Goal: Task Accomplishment & Management: Use online tool/utility

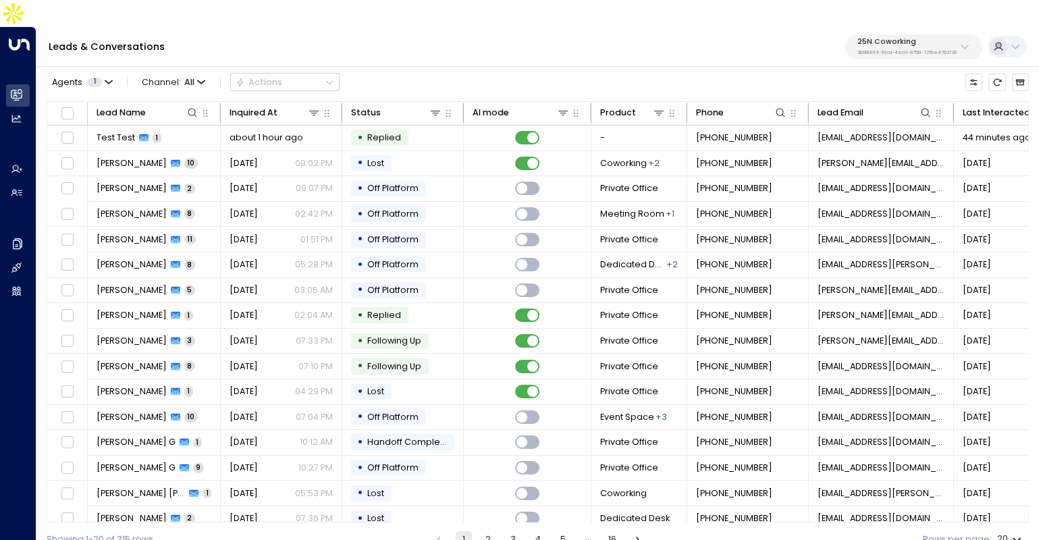
click at [911, 38] on p "25N Coworking" at bounding box center [906, 42] width 99 height 8
type input "*"
type input "***"
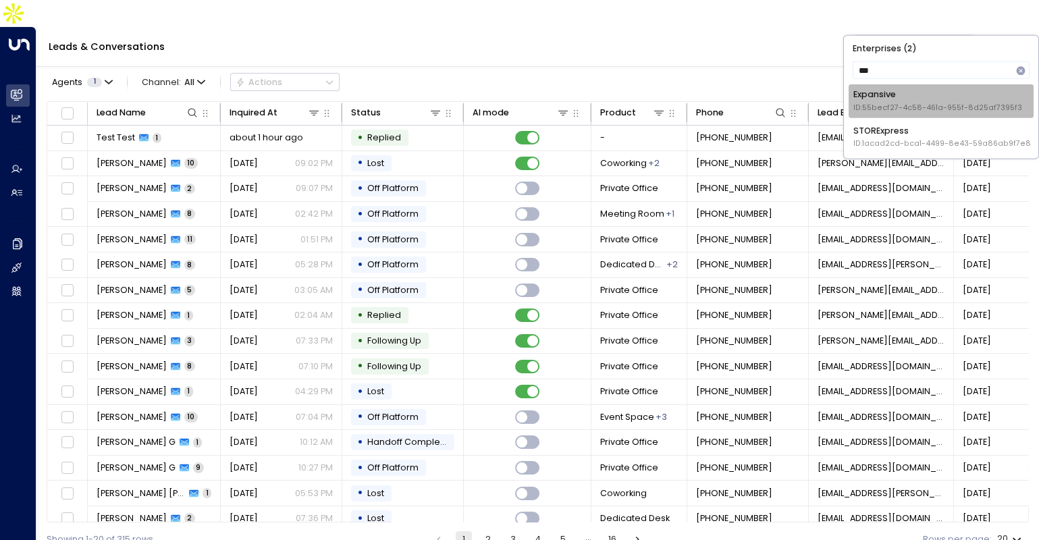
click at [903, 94] on div "Expansive ID: 55becf27-4c58-461a-955f-8d25af7395f3" at bounding box center [937, 100] width 169 height 25
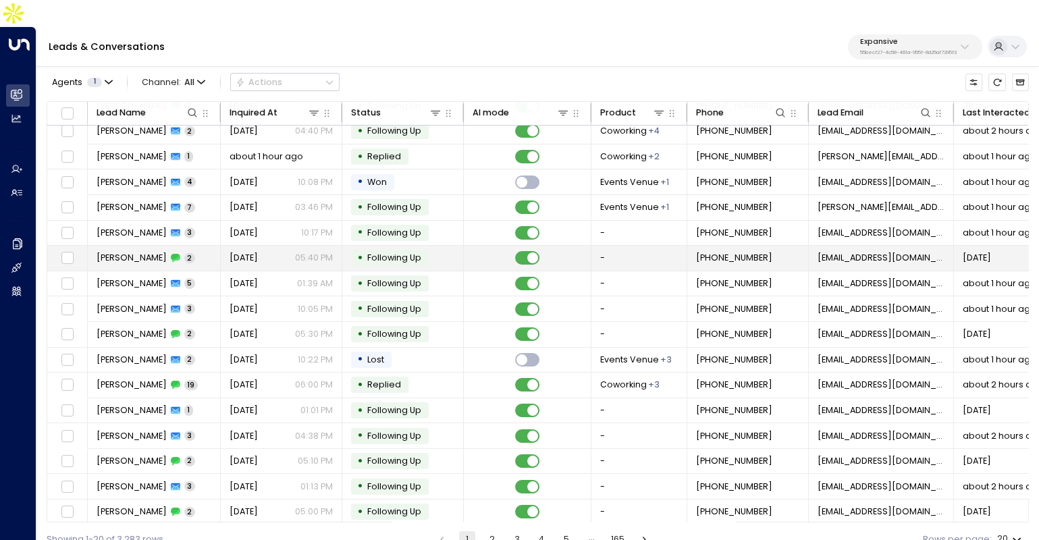
scroll to position [107, 0]
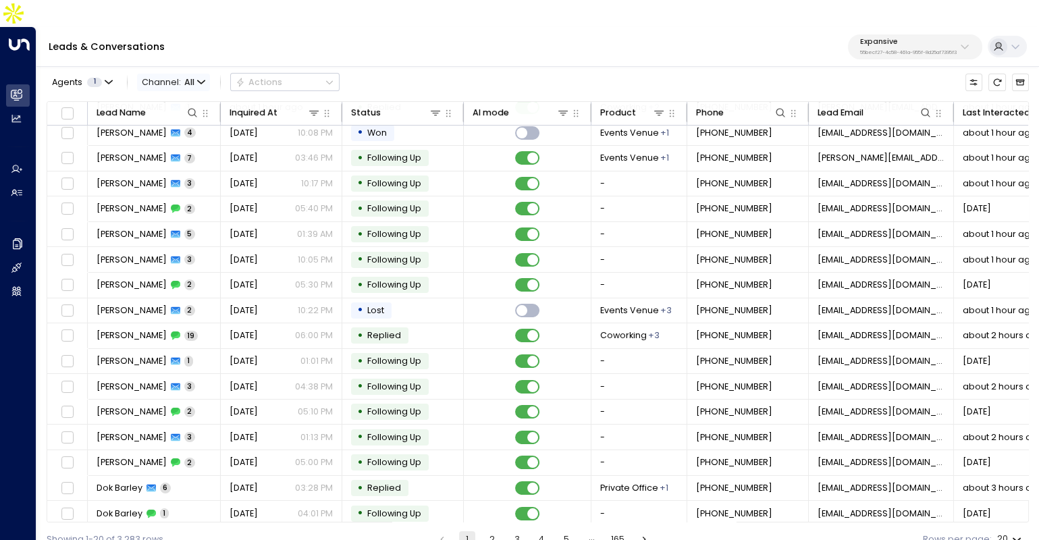
click at [192, 74] on span "Channel: All" at bounding box center [173, 82] width 73 height 17
click at [180, 111] on li "SMS" at bounding box center [179, 104] width 78 height 21
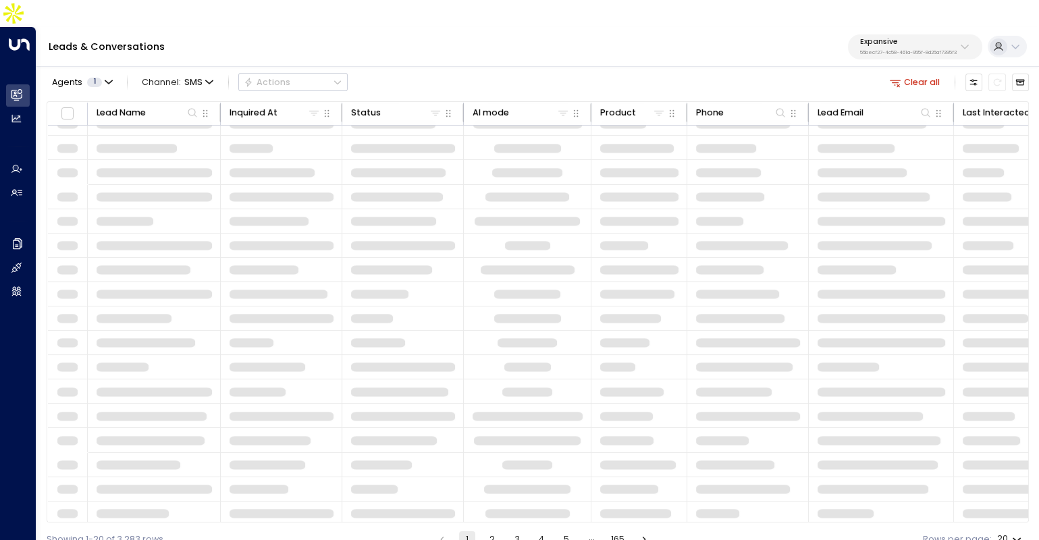
scroll to position [107, 0]
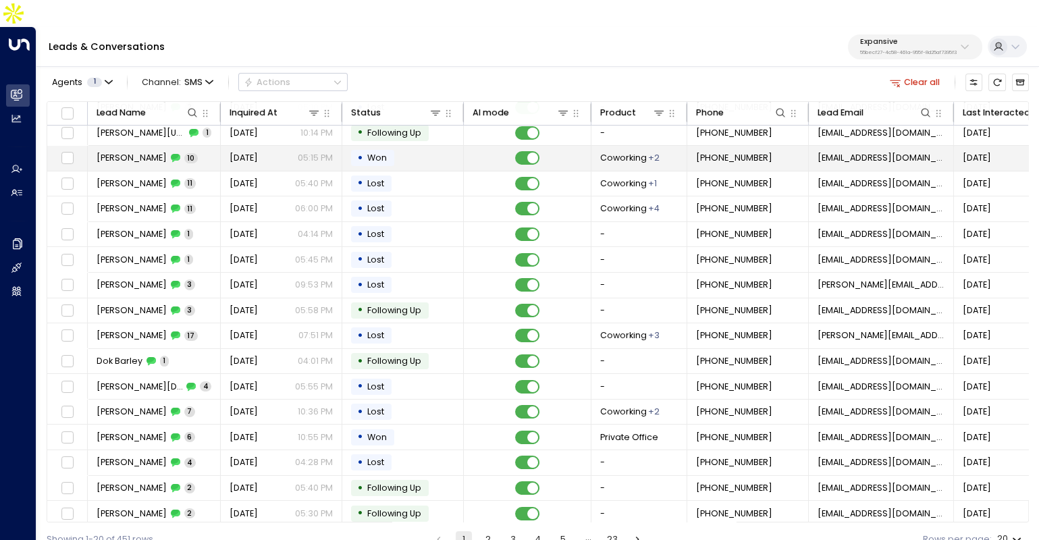
click at [166, 152] on span "Sabrina Fenderson" at bounding box center [132, 158] width 70 height 12
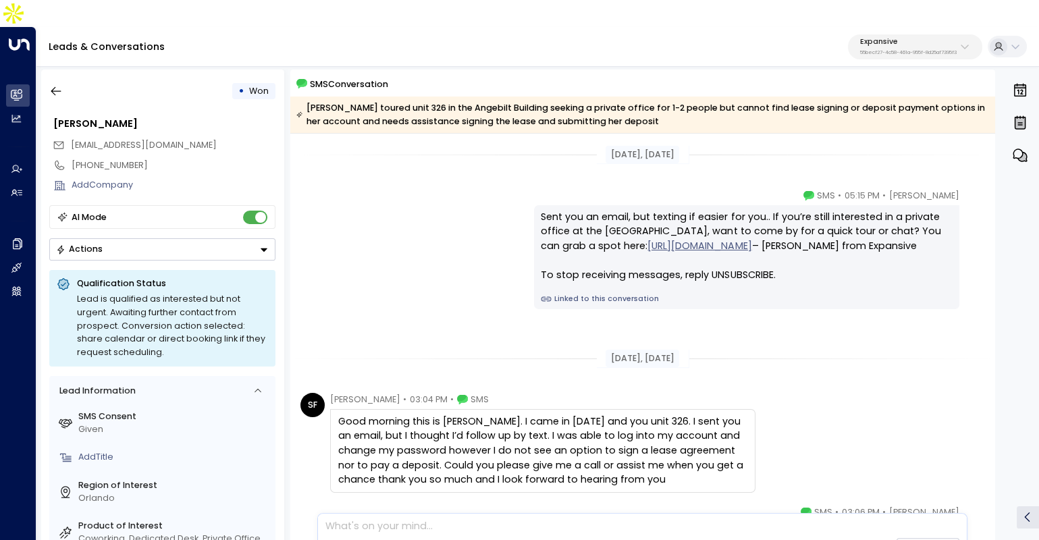
click at [617, 294] on link "Linked to this conversation" at bounding box center [746, 299] width 410 height 11
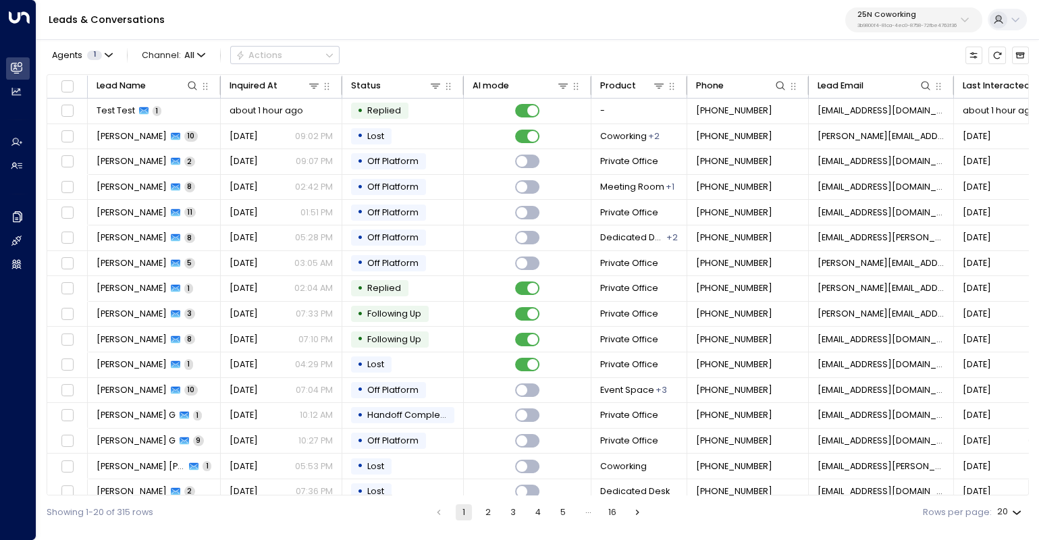
click at [926, 16] on p "25N Coworking" at bounding box center [906, 15] width 99 height 8
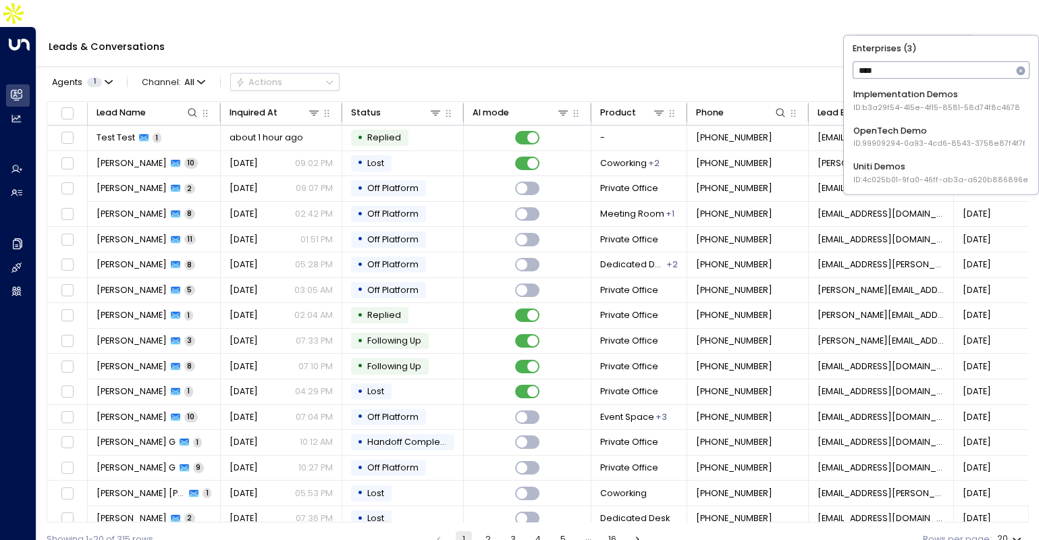
drag, startPoint x: 900, startPoint y: 171, endPoint x: 917, endPoint y: 60, distance: 111.9
click at [917, 60] on div "Enterprises ( 3 ) **** ​ Implementation Demos ID: b3a29f54-415e-4f15-8581-58d74…" at bounding box center [941, 114] width 194 height 159
click at [917, 60] on input "****" at bounding box center [932, 71] width 160 height 24
click at [917, 68] on input "****" at bounding box center [932, 71] width 160 height 24
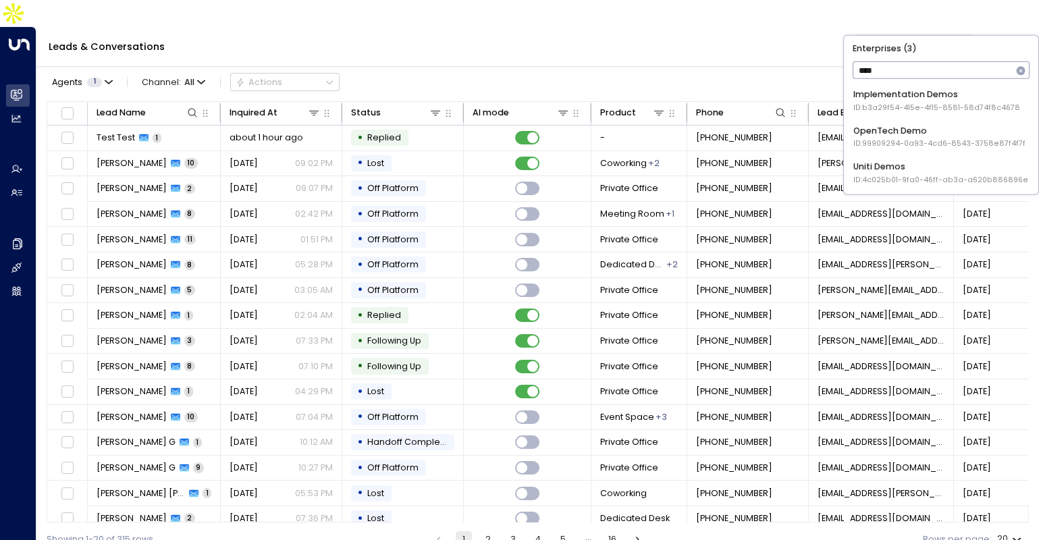
click at [917, 68] on input "****" at bounding box center [932, 71] width 160 height 24
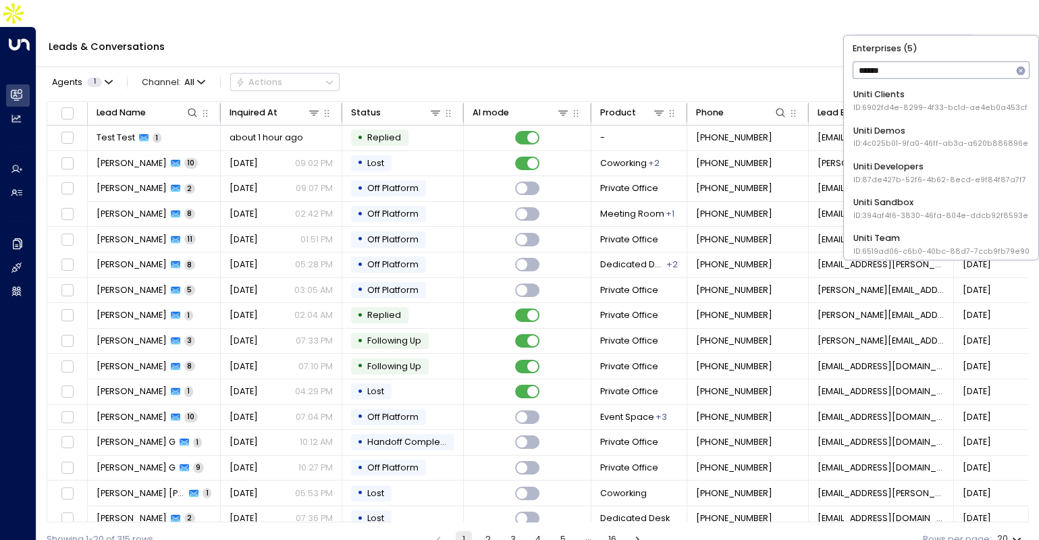
type input "*****"
click at [927, 101] on div "Uniti Clients ID: 6902fd4e-8299-4f33-bc1d-ae4eb0a453cf" at bounding box center [940, 100] width 174 height 25
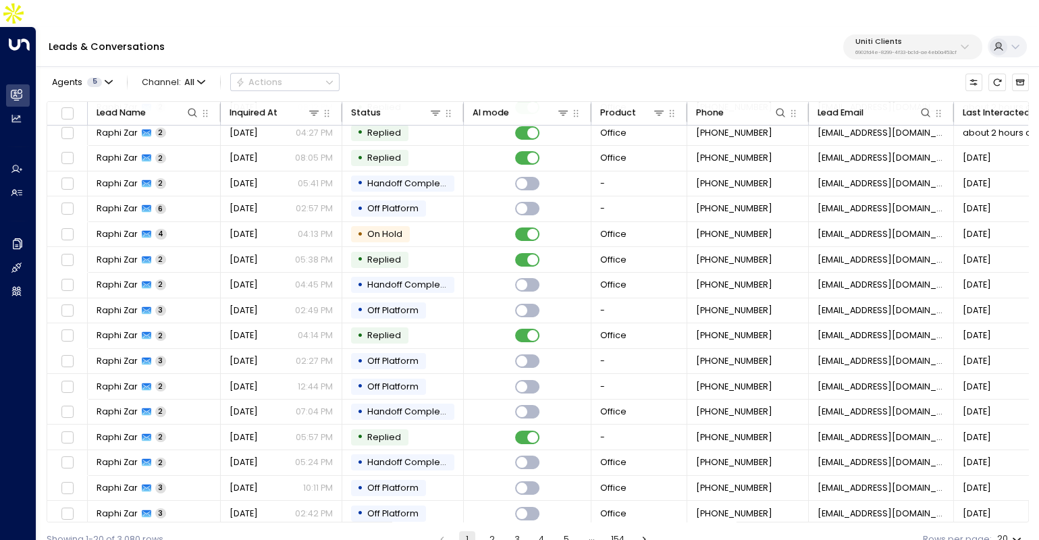
click at [493, 531] on button "2" at bounding box center [492, 539] width 16 height 16
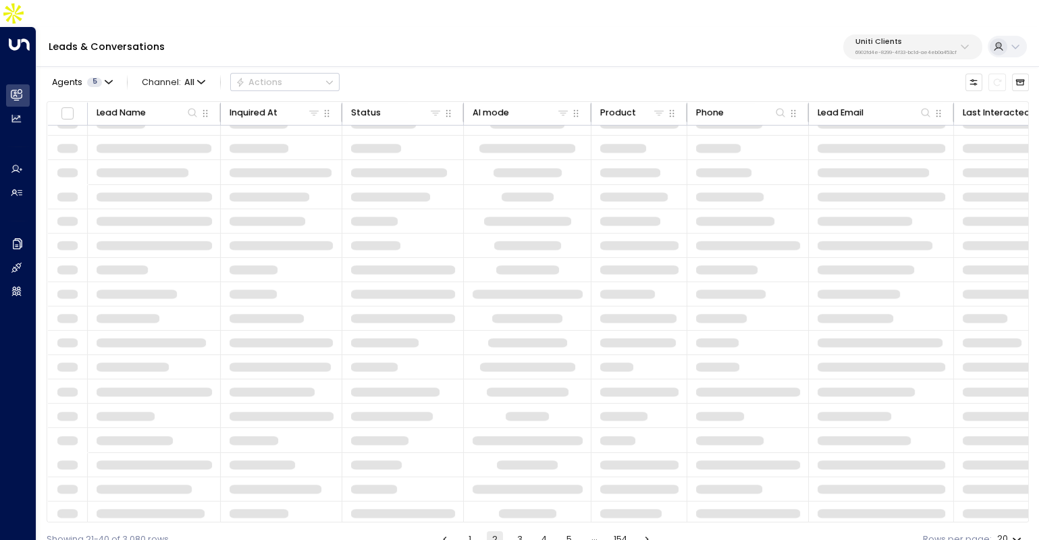
scroll to position [107, 0]
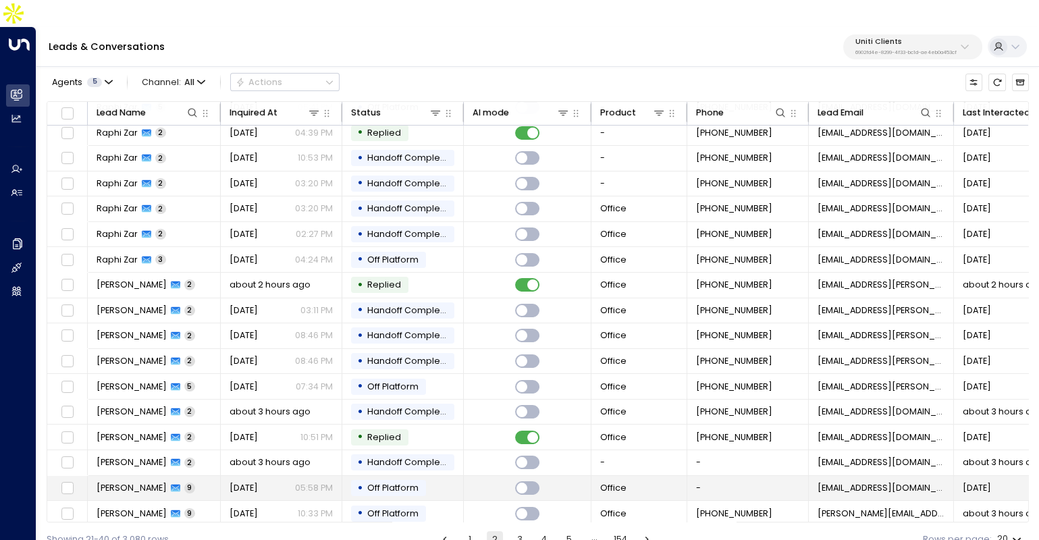
click at [195, 482] on div "Charlotte Reaman 9" at bounding box center [146, 488] width 99 height 12
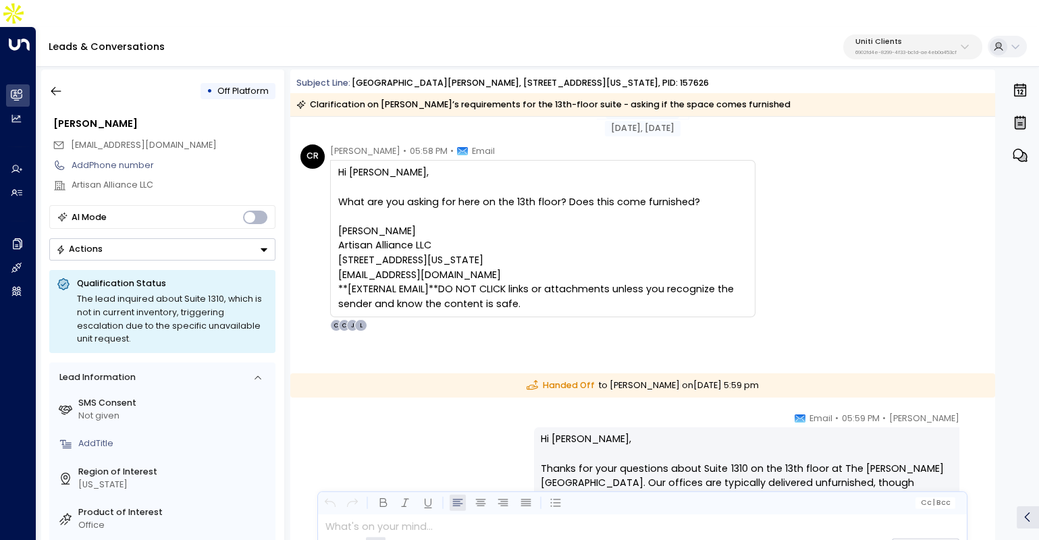
scroll to position [32, 0]
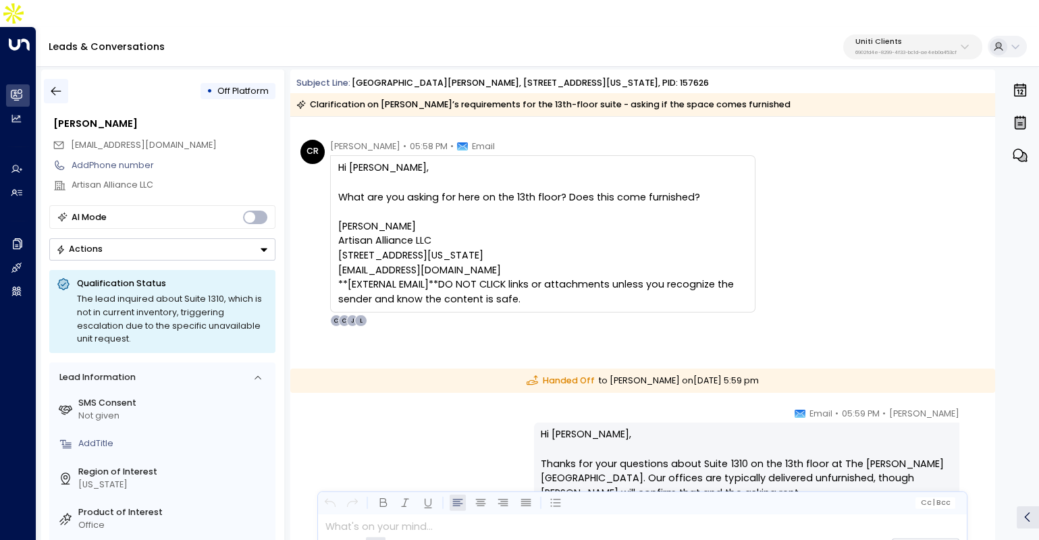
click at [62, 79] on button "button" at bounding box center [56, 91] width 24 height 24
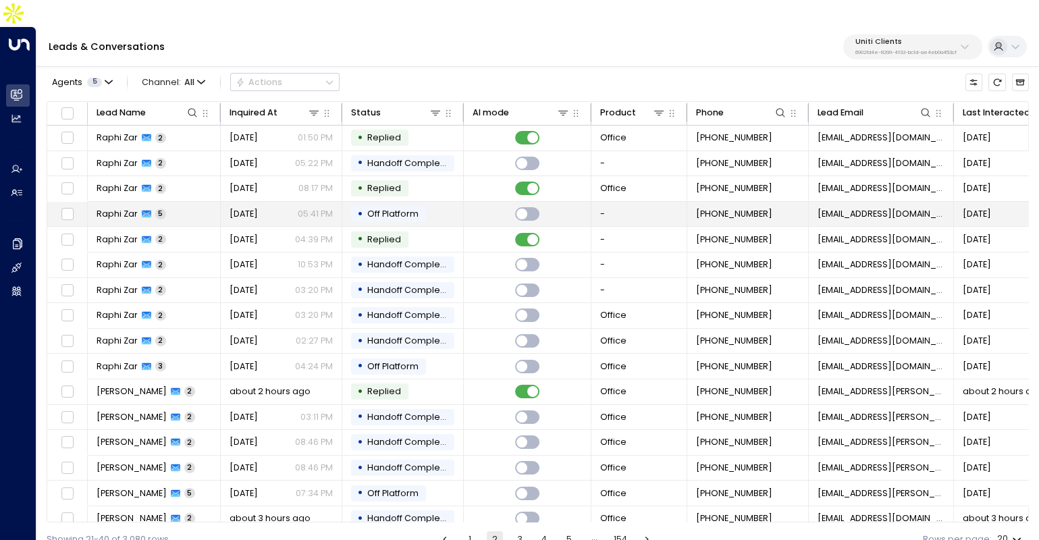
click at [213, 202] on td "Raphi Zar 5" at bounding box center [154, 214] width 133 height 25
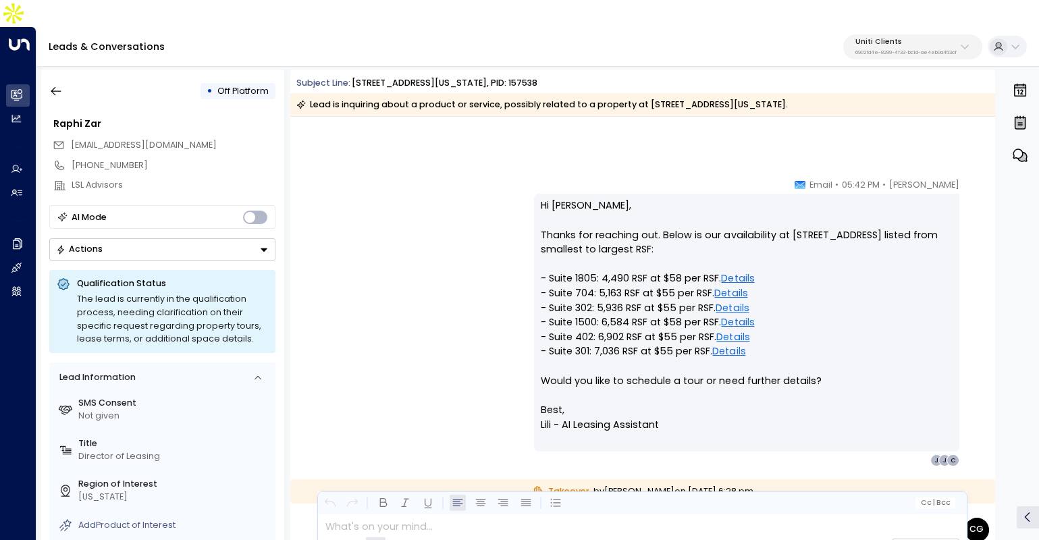
scroll to position [345, 0]
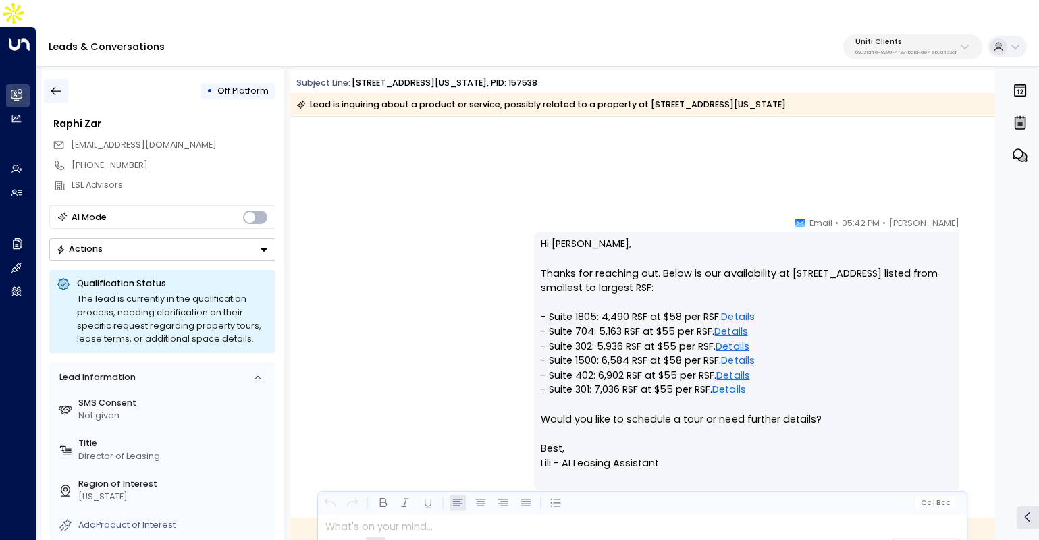
click at [62, 84] on icon "button" at bounding box center [55, 90] width 13 height 13
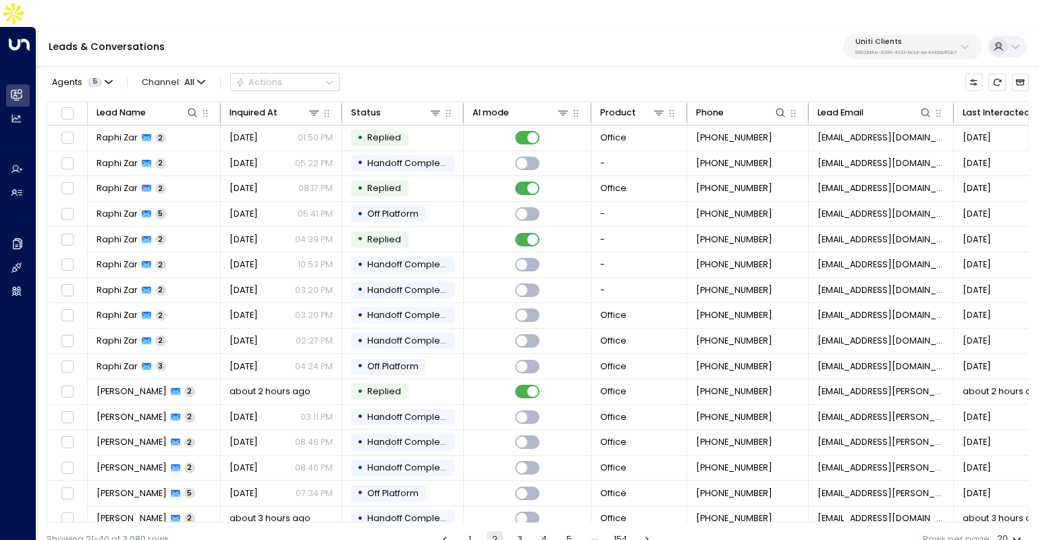
click at [519, 531] on button "3" at bounding box center [520, 539] width 16 height 16
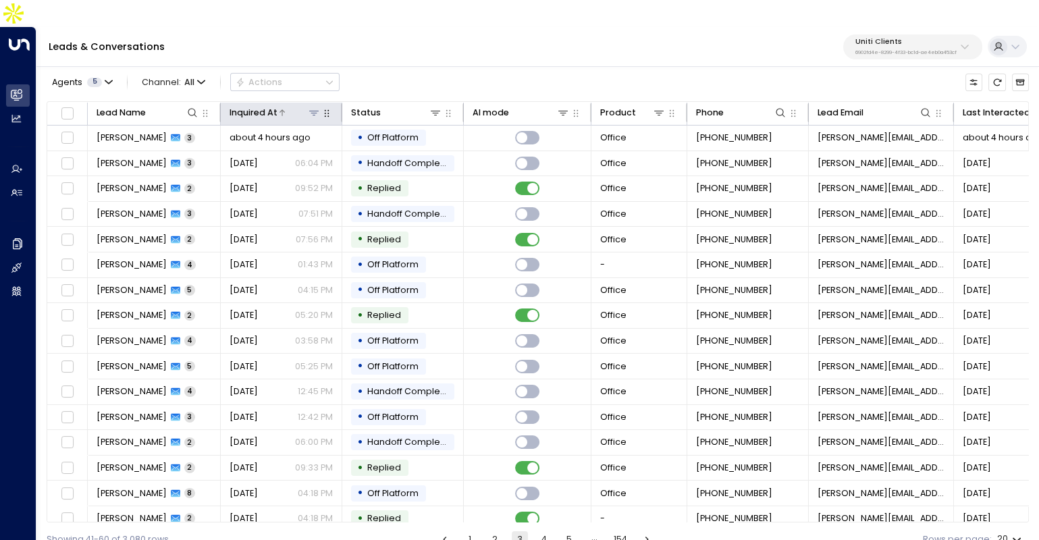
click at [244, 105] on div "Inquired At" at bounding box center [253, 112] width 48 height 15
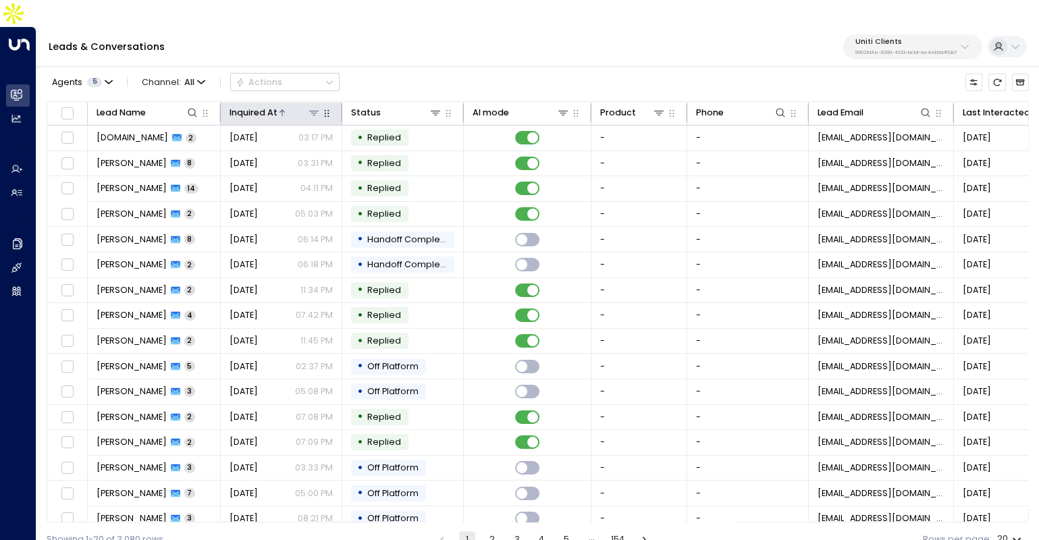
click at [244, 105] on div "Inquired At" at bounding box center [253, 112] width 48 height 15
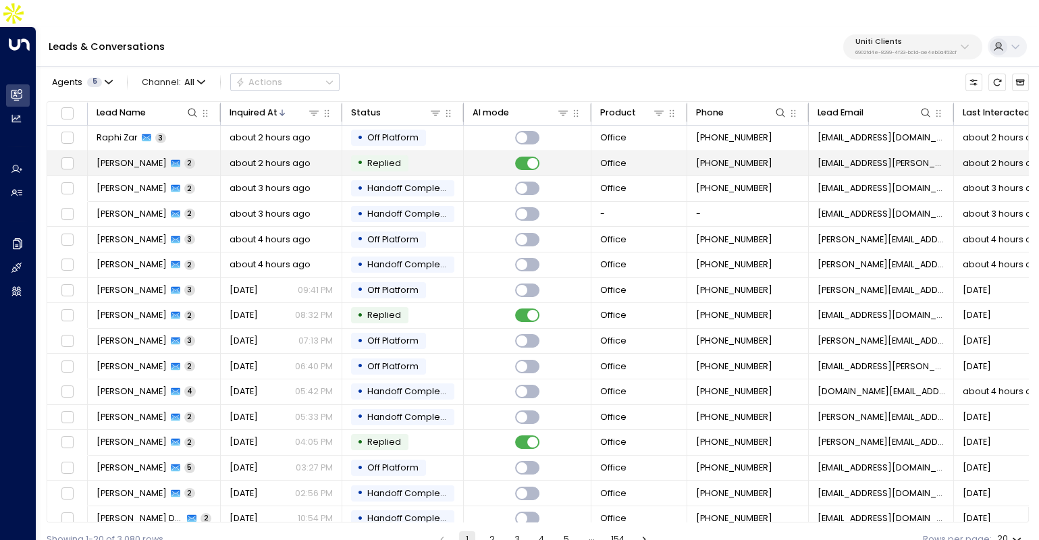
click at [163, 157] on div "Claire Koeppel 2" at bounding box center [146, 163] width 99 height 12
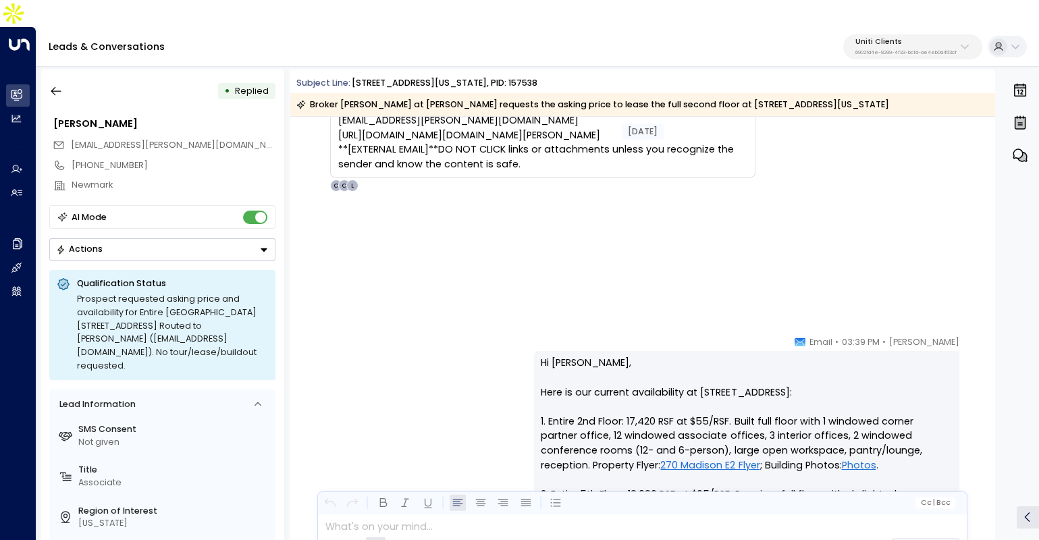
scroll to position [423, 0]
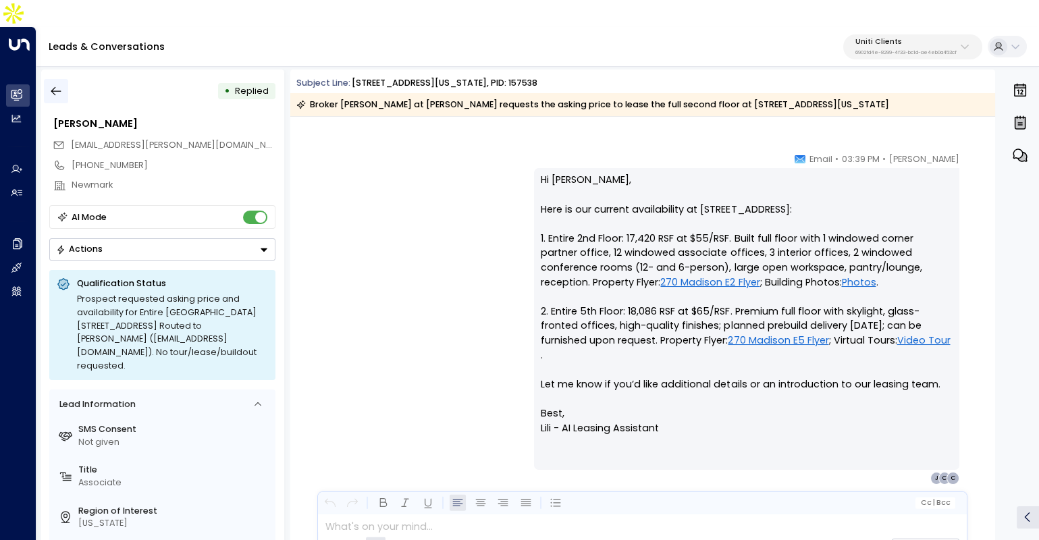
click at [47, 79] on button "button" at bounding box center [56, 91] width 24 height 24
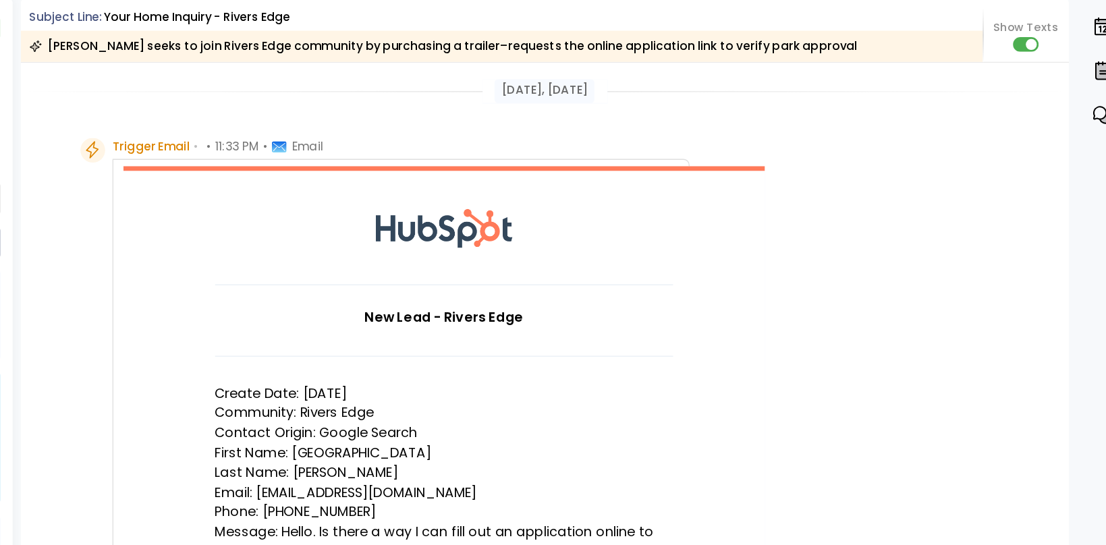
scroll to position [784, 0]
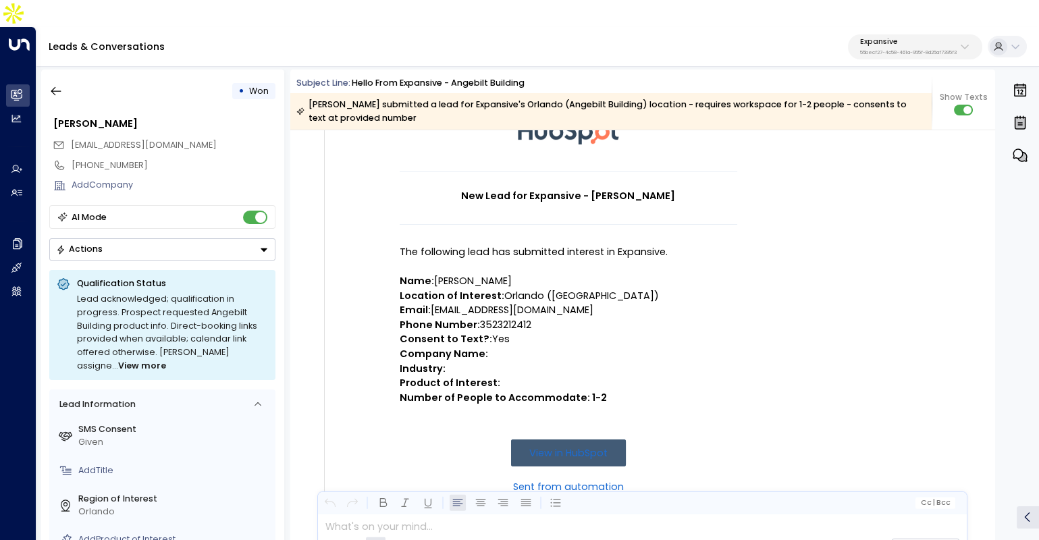
scroll to position [156, 0]
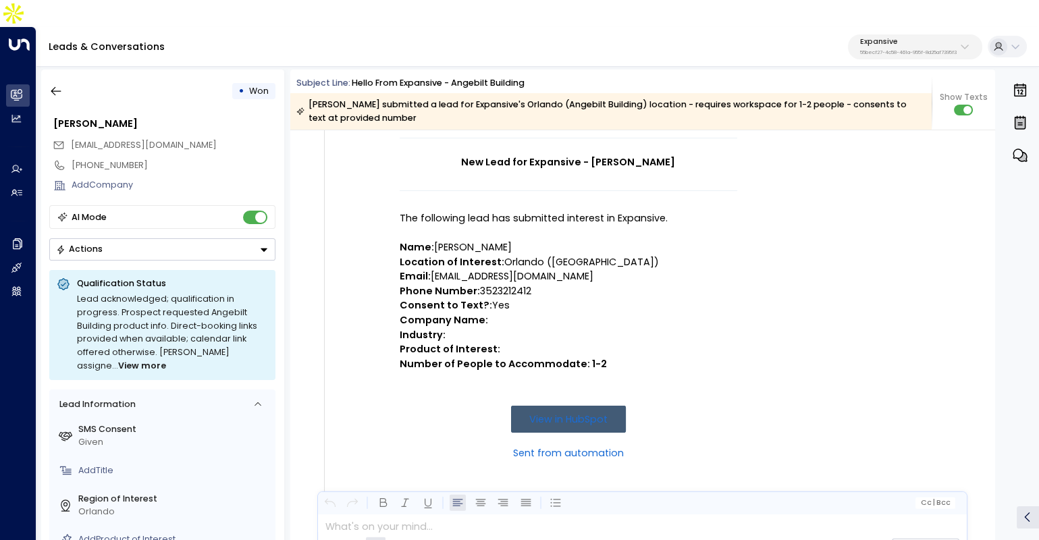
drag, startPoint x: 400, startPoint y: 279, endPoint x: 525, endPoint y: 281, distance: 124.9
click at [525, 298] on p "Consent to Text?: Yes" at bounding box center [568, 305] width 337 height 15
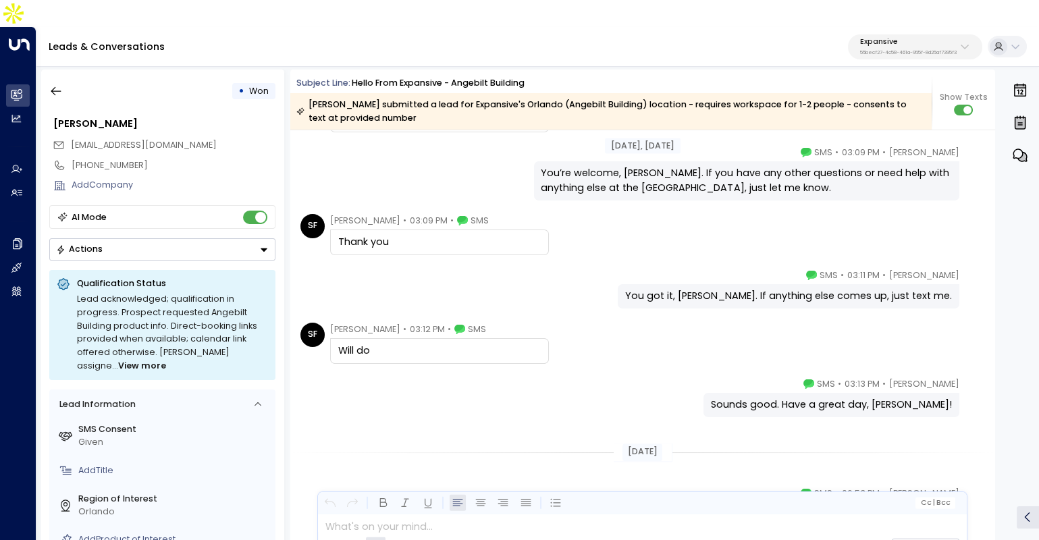
scroll to position [1658, 0]
click at [51, 84] on icon "button" at bounding box center [55, 90] width 13 height 13
click at [59, 84] on icon "button" at bounding box center [55, 90] width 13 height 13
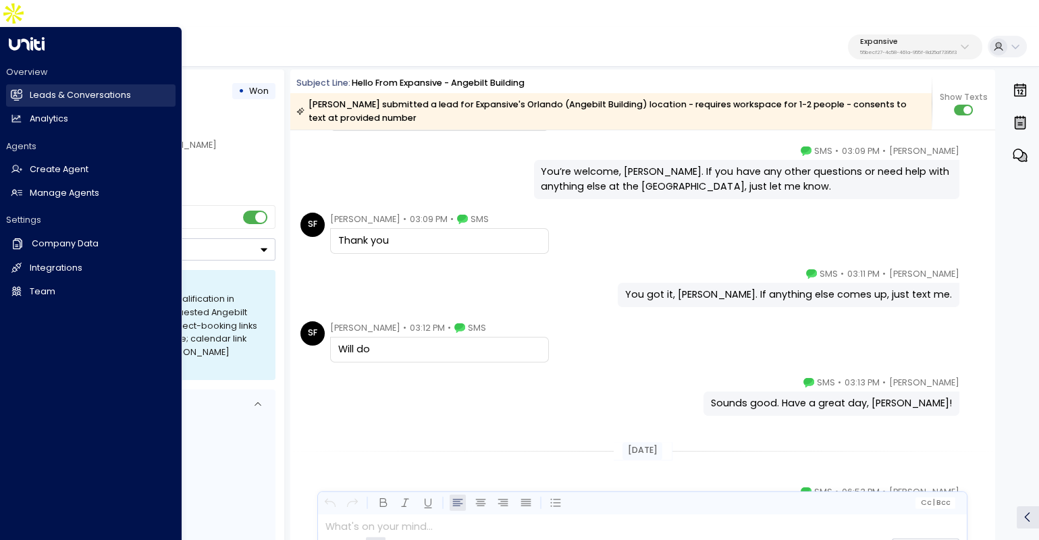
click at [19, 89] on icon at bounding box center [16, 94] width 11 height 11
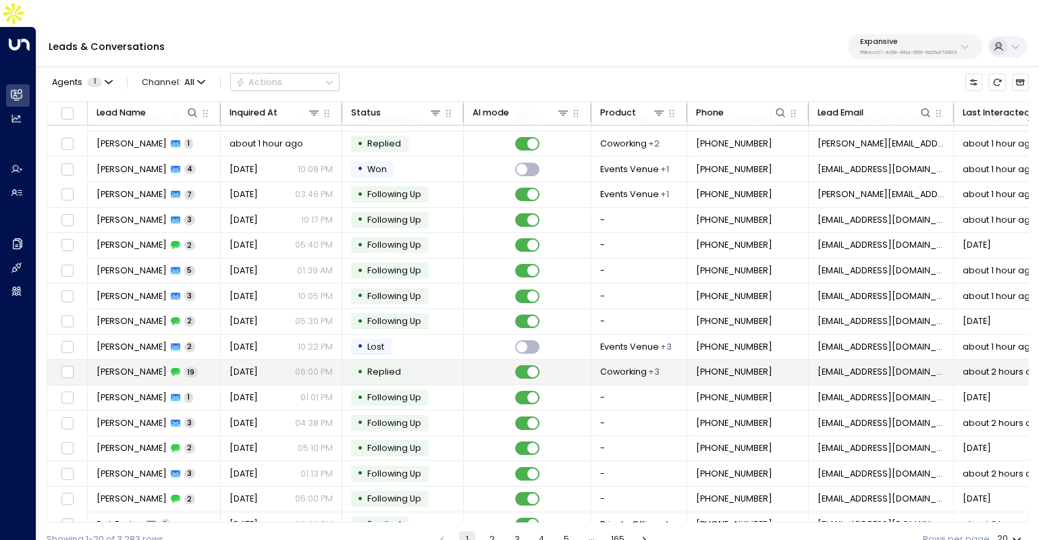
scroll to position [79, 0]
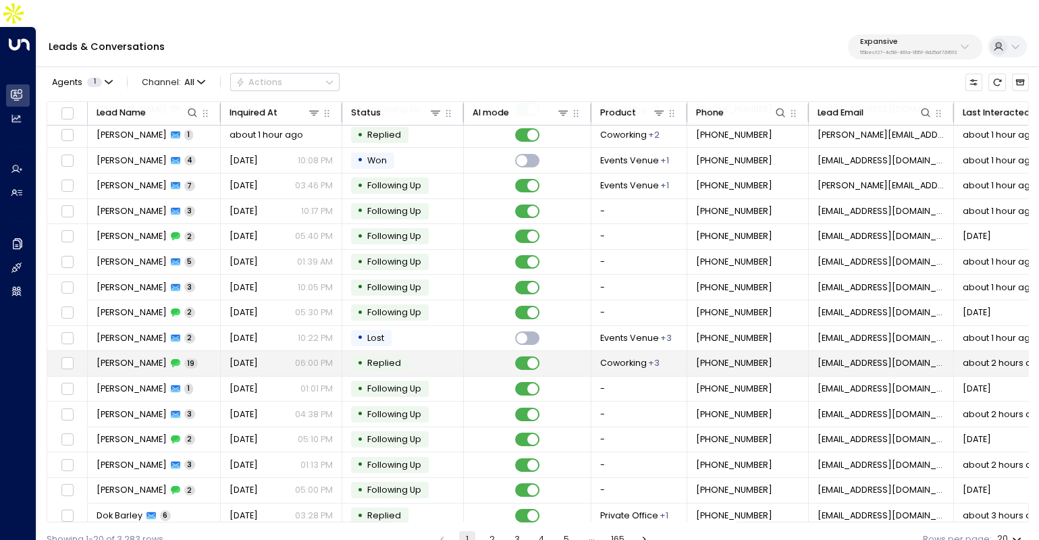
click at [227, 351] on td "Sep 22, 2025 06:00 PM" at bounding box center [281, 363] width 121 height 25
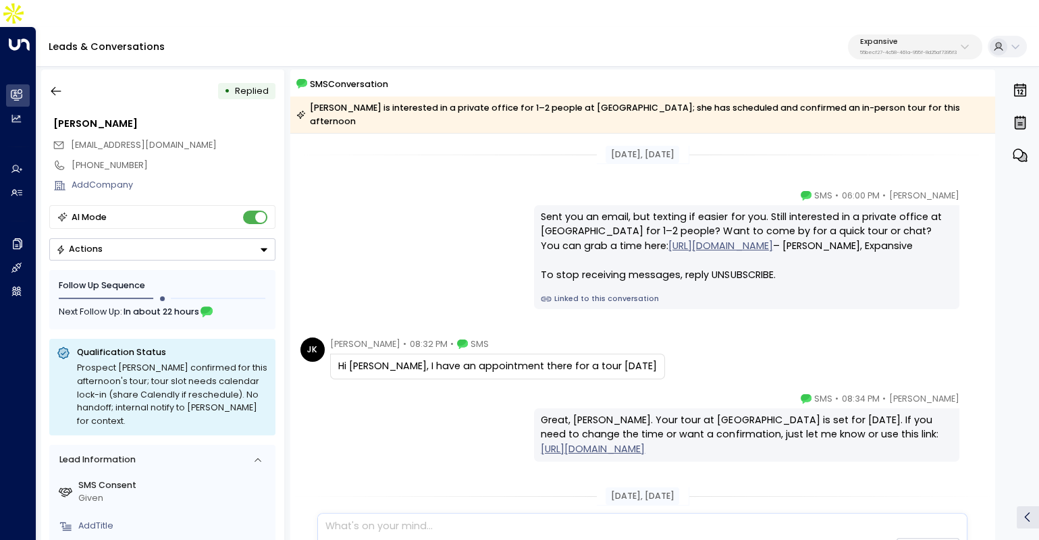
click at [597, 294] on link "Linked to this conversation" at bounding box center [746, 299] width 410 height 11
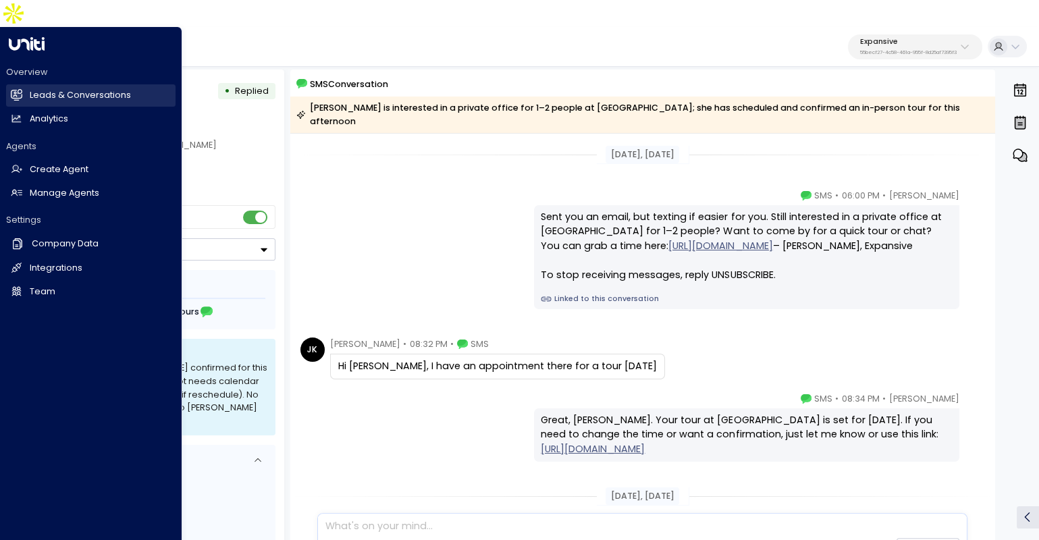
click at [23, 84] on link "Leads & Conversations Leads & Conversations" at bounding box center [90, 95] width 169 height 22
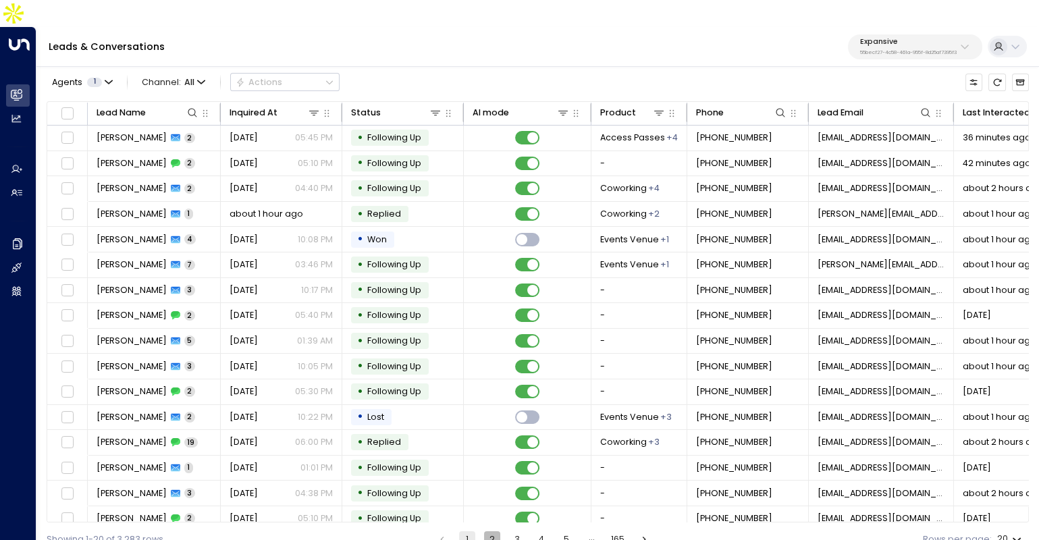
click at [493, 531] on button "2" at bounding box center [492, 539] width 16 height 16
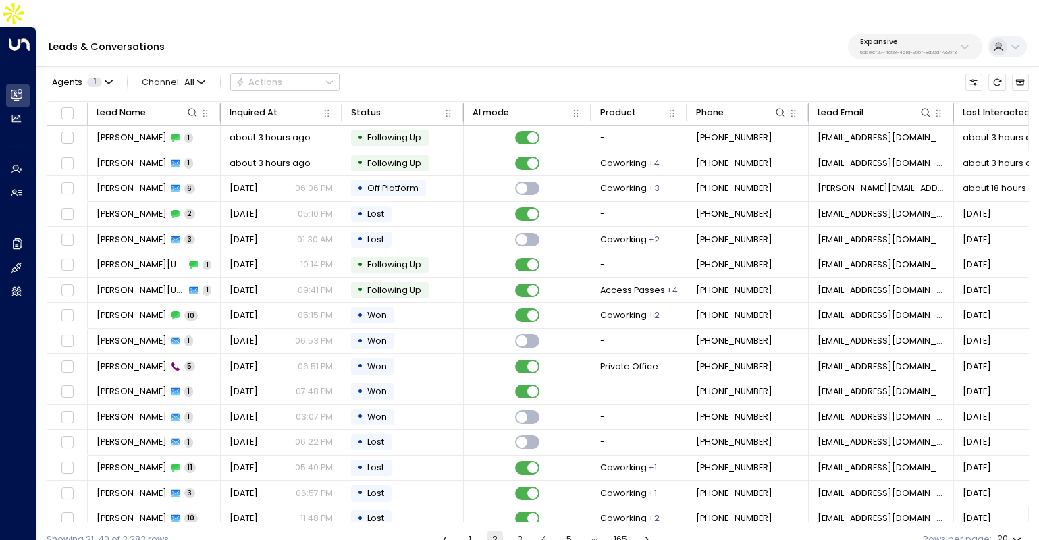
click at [860, 50] on p "55becf27-4c58-461a-955f-8d25af7395f3" at bounding box center [908, 52] width 97 height 5
type input "****"
click at [851, 93] on div "Bond Collective ID: e5c8f306-7b86-487b-8d28-d066bc04964e" at bounding box center [886, 100] width 181 height 25
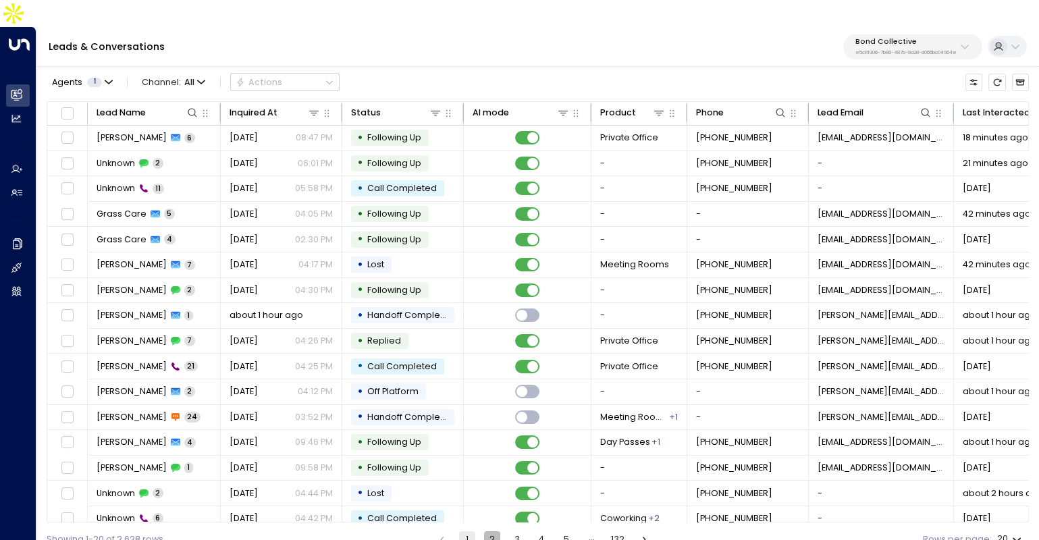
click at [496, 531] on button "2" at bounding box center [492, 539] width 16 height 16
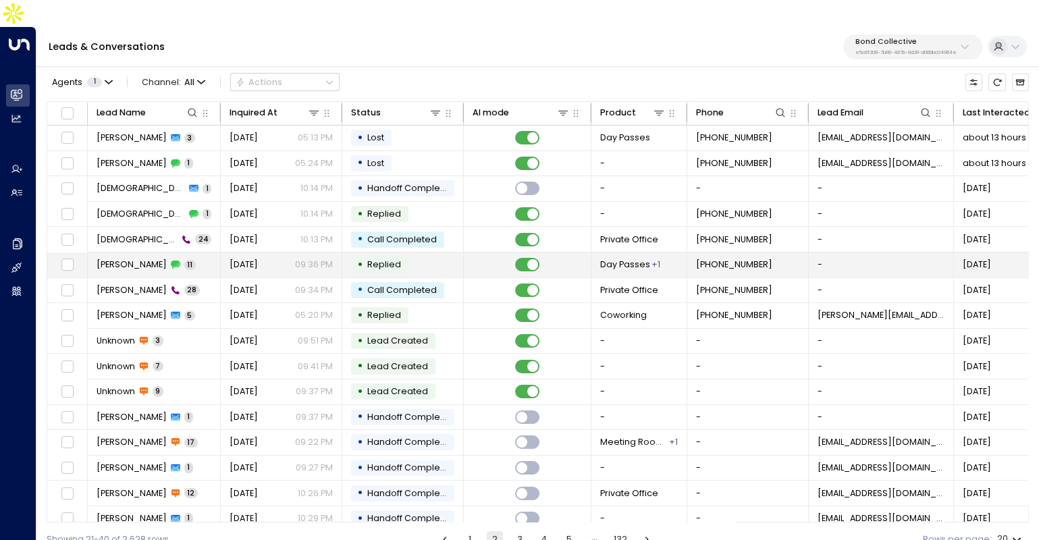
click at [180, 252] on td "Helen 11" at bounding box center [154, 264] width 133 height 25
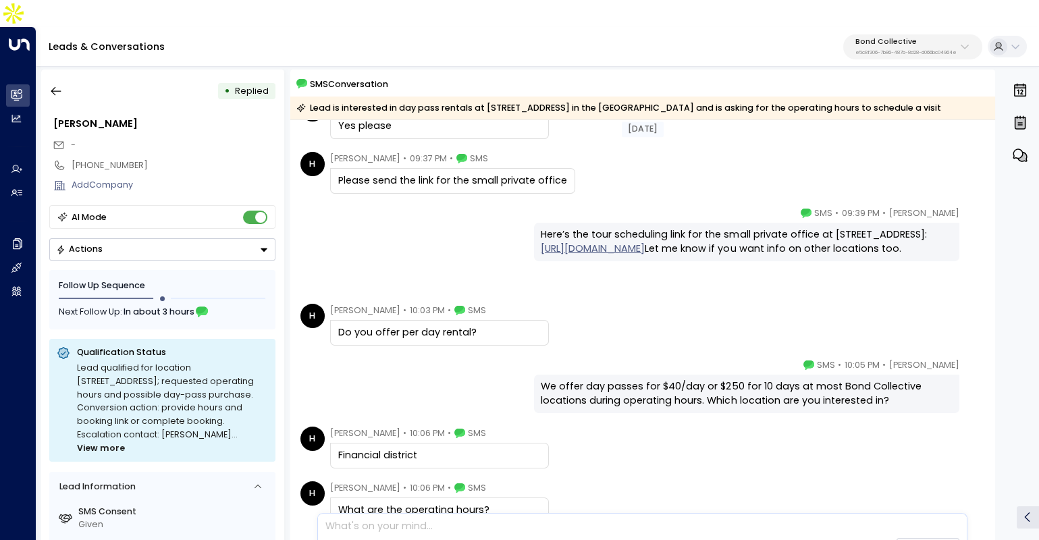
scroll to position [88, 0]
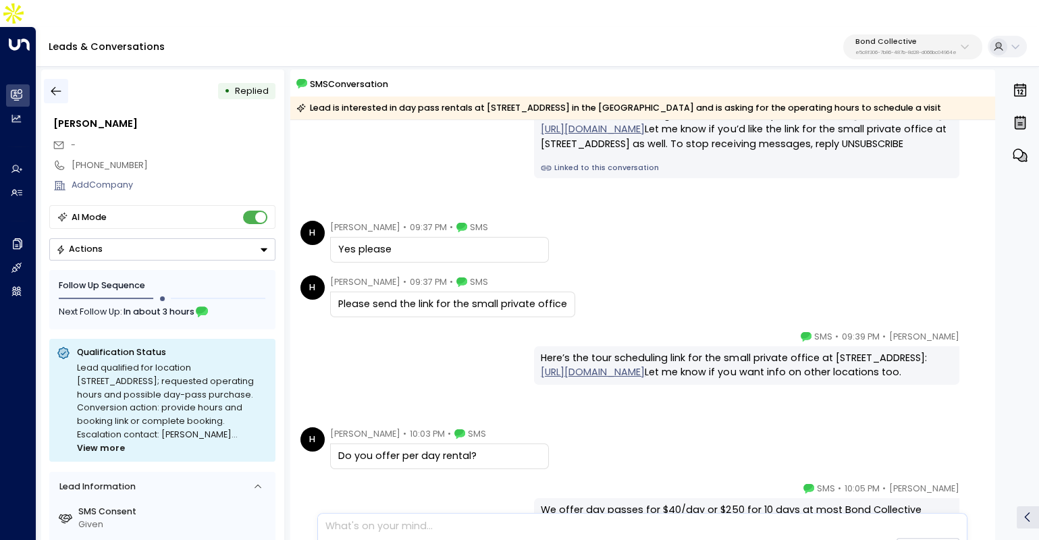
click at [56, 84] on icon "button" at bounding box center [55, 90] width 13 height 13
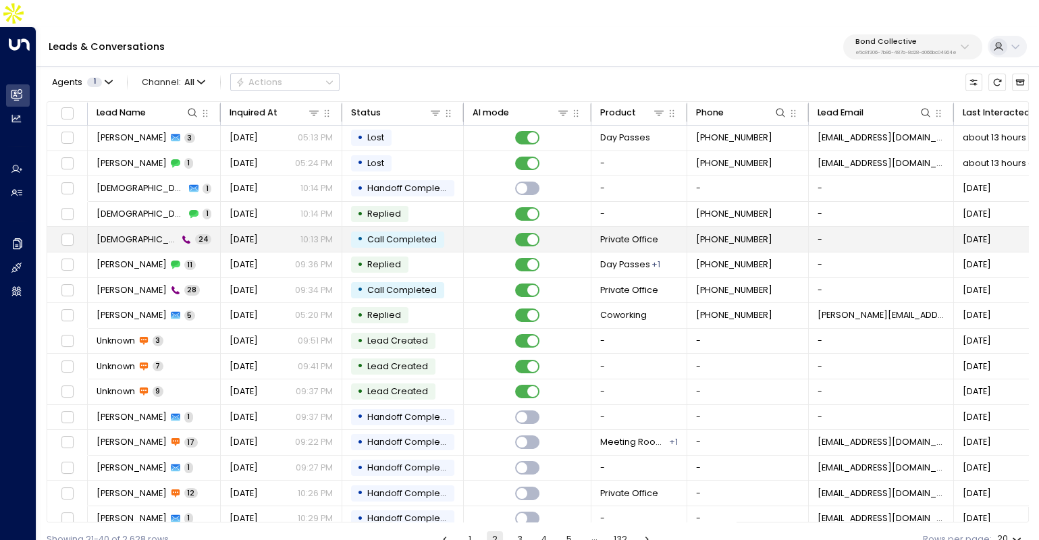
click at [186, 227] on td "Christian 24" at bounding box center [154, 239] width 133 height 25
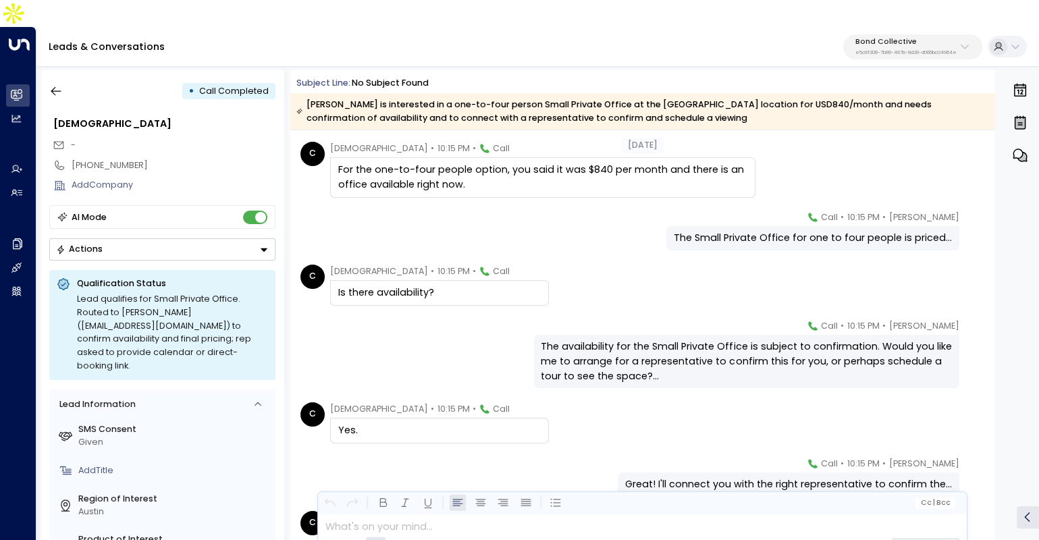
scroll to position [1120, 0]
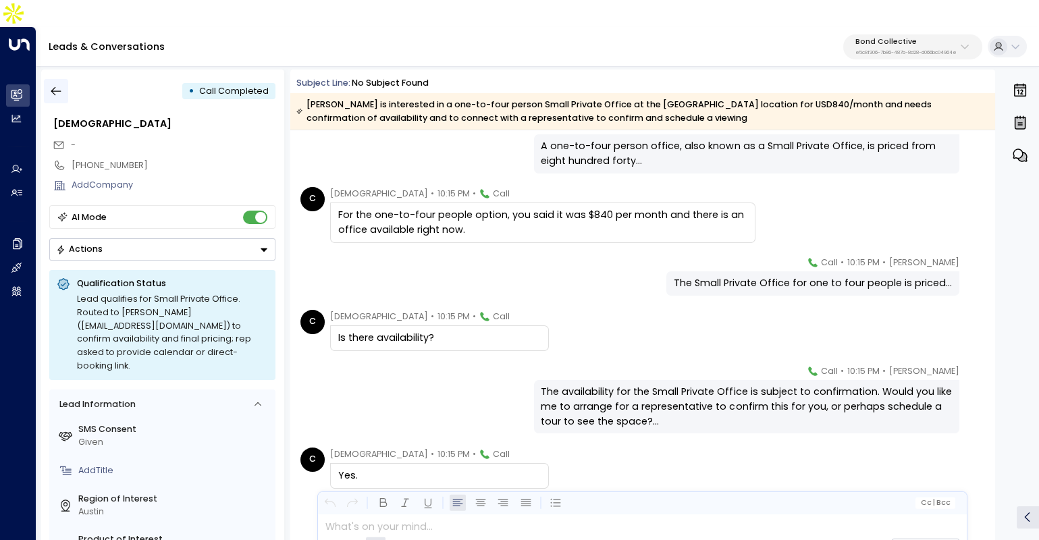
click at [49, 84] on icon "button" at bounding box center [55, 90] width 13 height 13
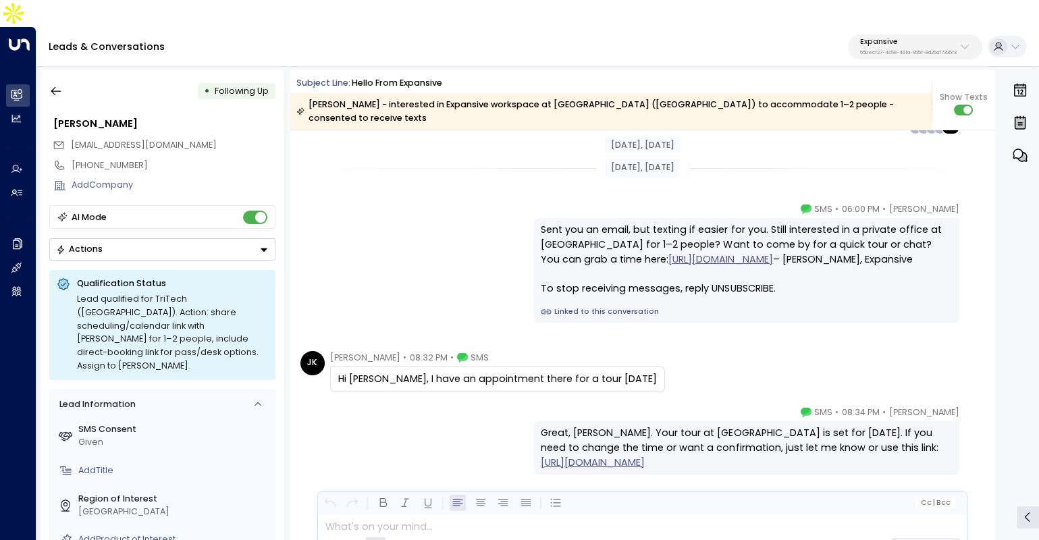
scroll to position [1159, 0]
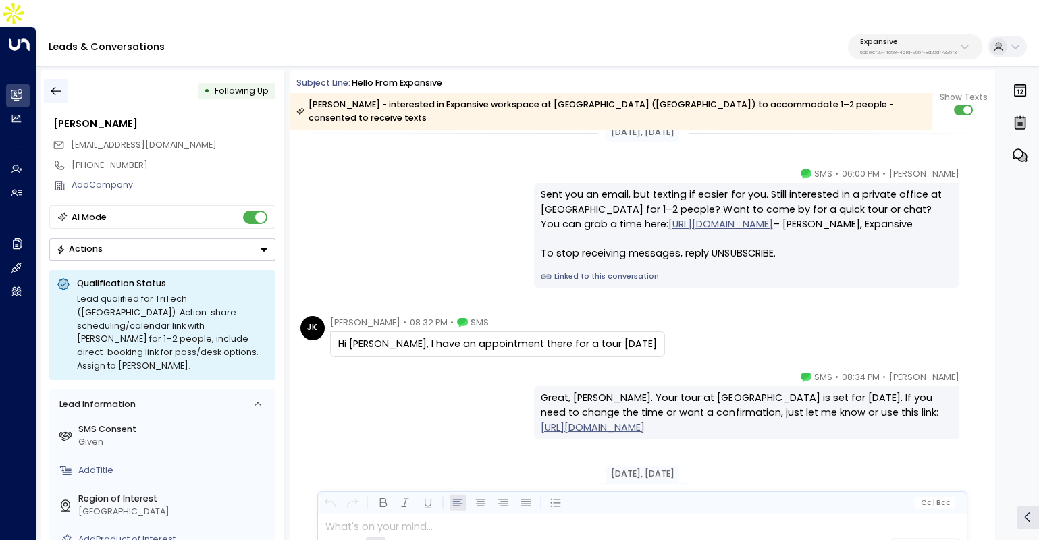
click at [64, 79] on button "button" at bounding box center [56, 91] width 24 height 24
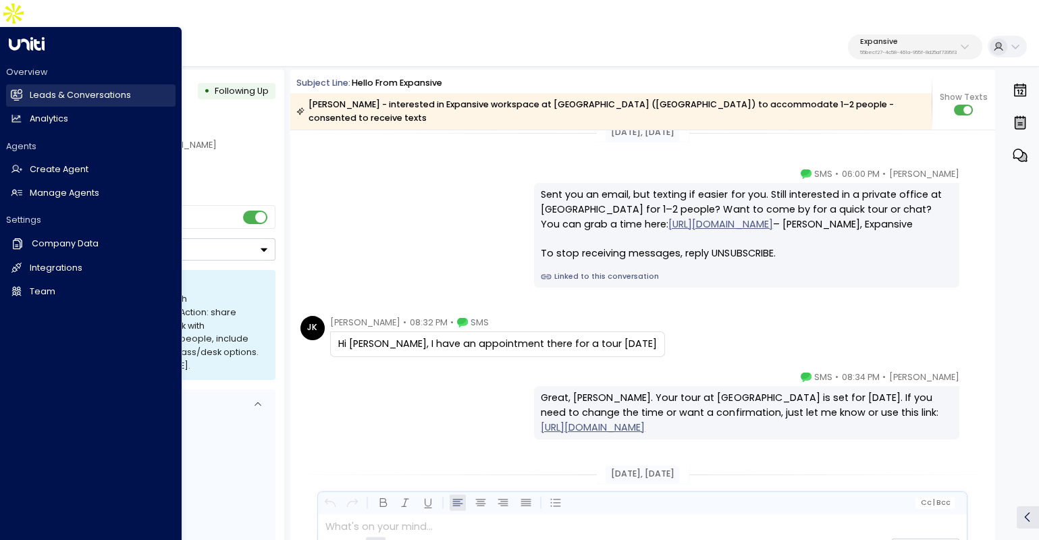
click at [22, 89] on icon at bounding box center [17, 94] width 9 height 11
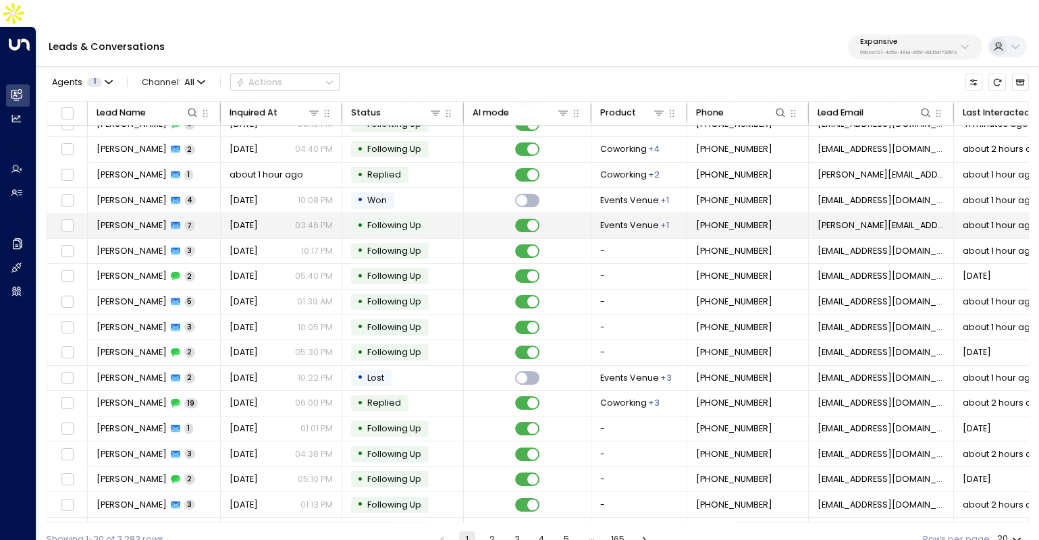
scroll to position [36, 0]
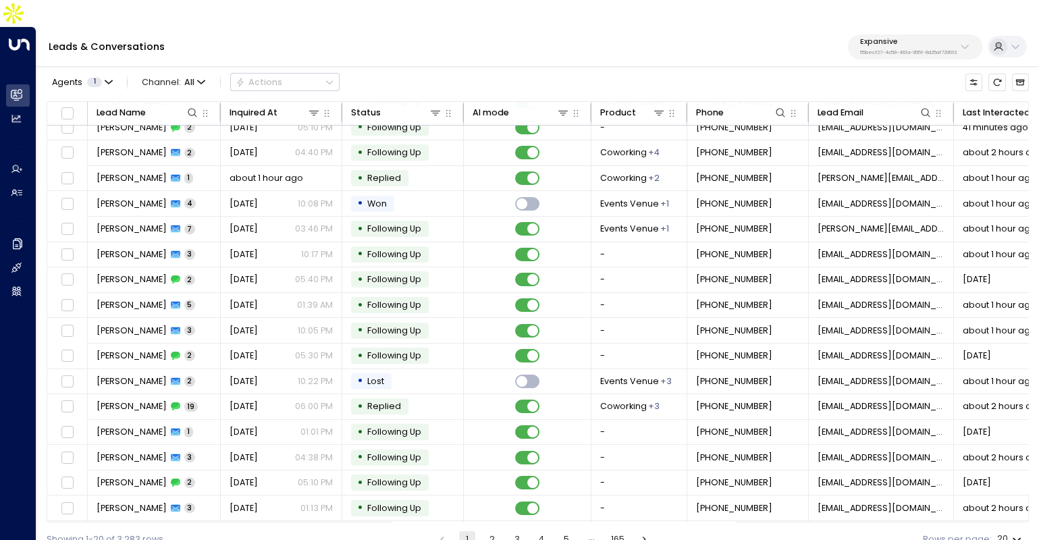
click at [862, 38] on p "Expansive" at bounding box center [908, 42] width 97 height 8
type input "***"
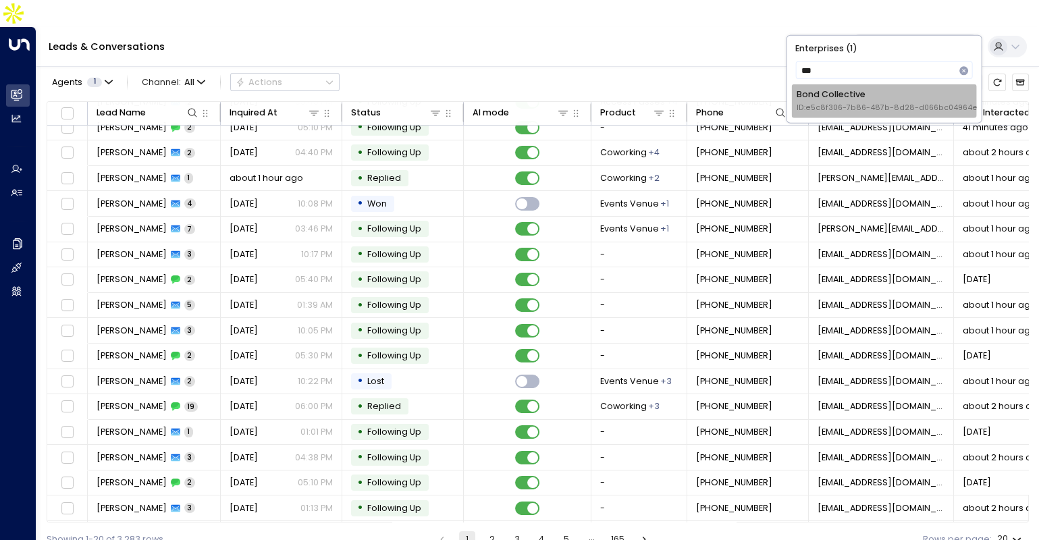
click at [820, 104] on span "ID: e5c8f306-7b86-487b-8d28-d066bc04964e" at bounding box center [886, 108] width 181 height 11
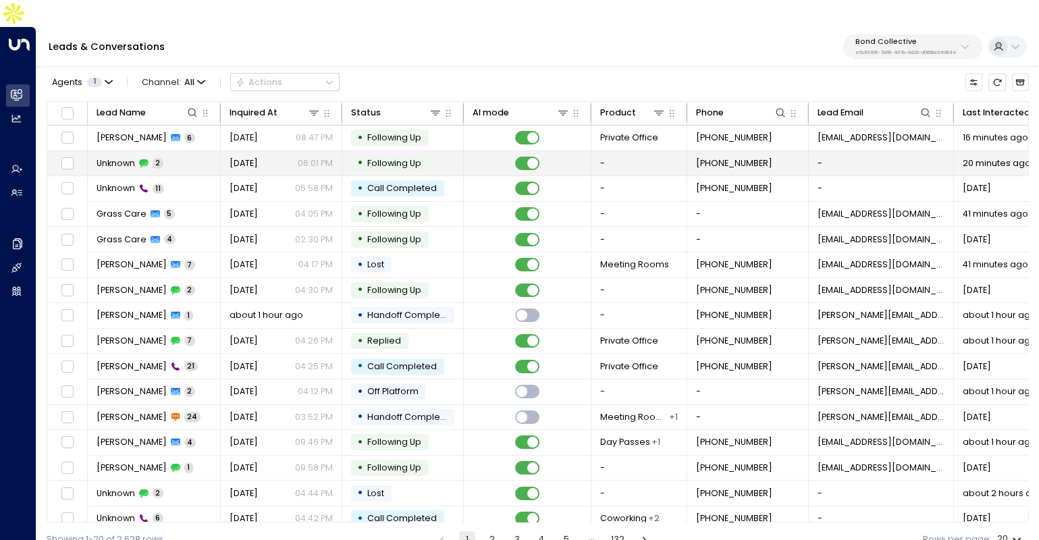
click at [206, 151] on td "Unknown 2" at bounding box center [154, 163] width 133 height 25
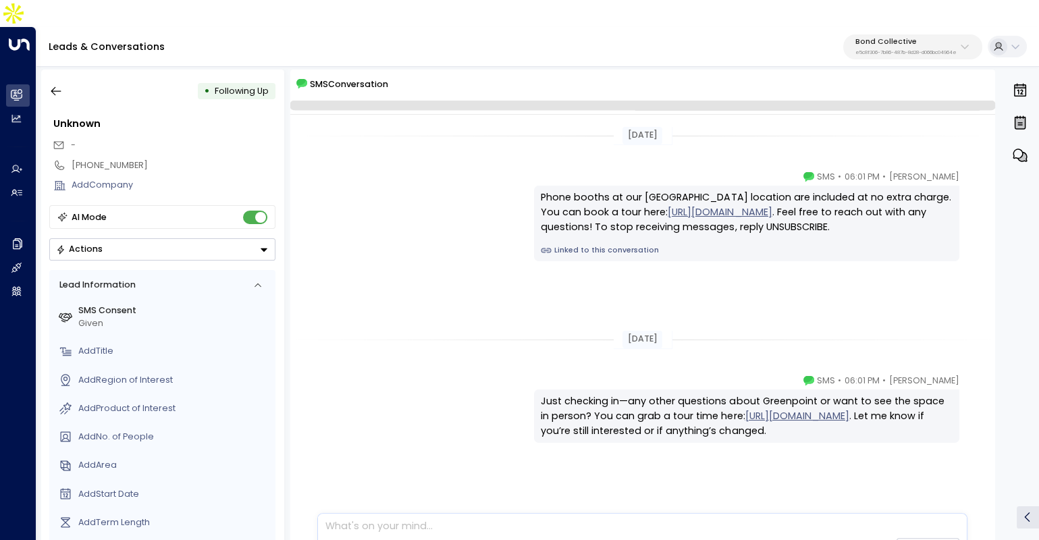
scroll to position [31, 0]
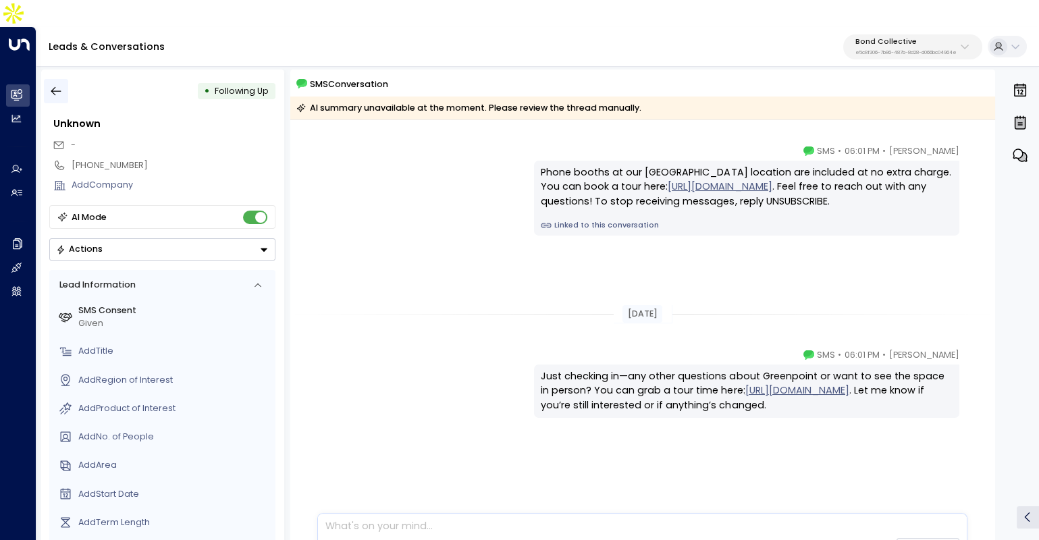
click at [60, 84] on icon "button" at bounding box center [55, 90] width 13 height 13
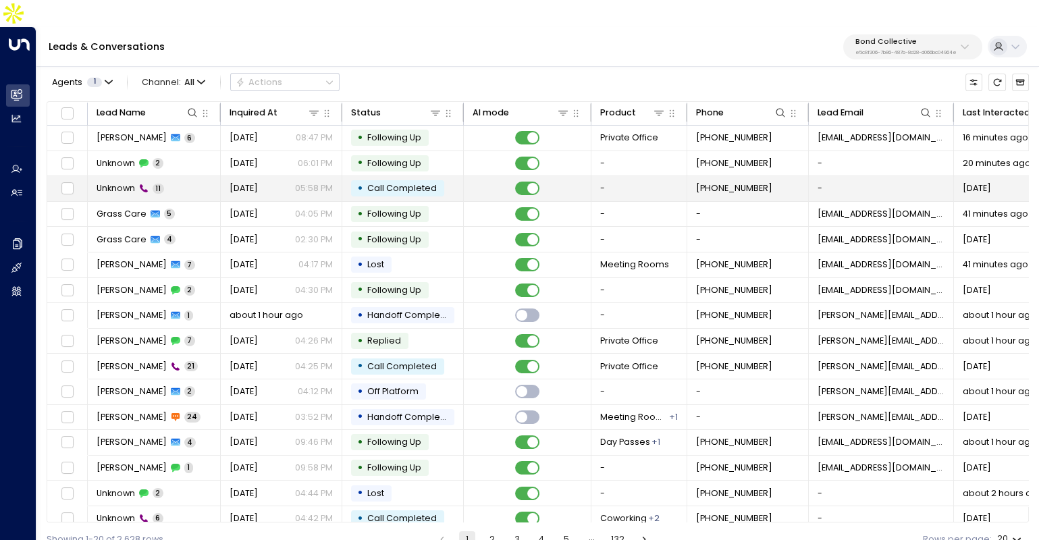
click at [175, 176] on td "Unknown 11" at bounding box center [154, 188] width 133 height 25
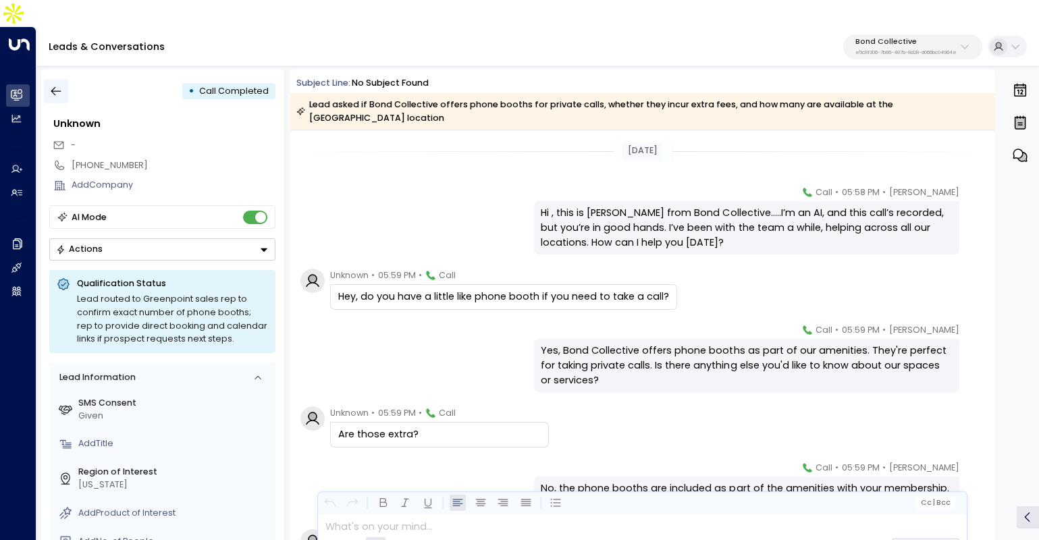
click at [54, 84] on icon "button" at bounding box center [55, 90] width 13 height 13
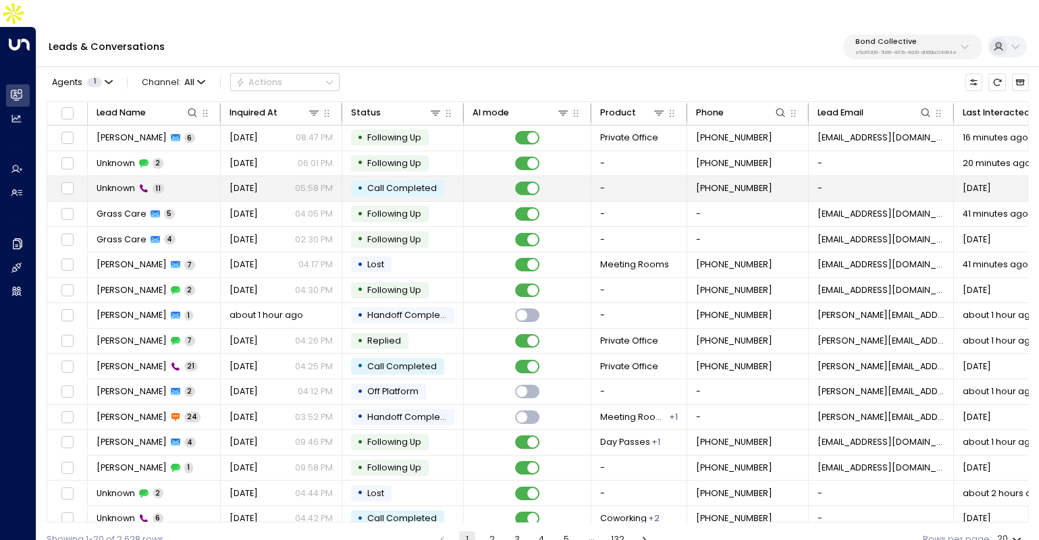
click at [280, 182] on div "Yesterday 05:58 PM" at bounding box center [281, 188] width 104 height 12
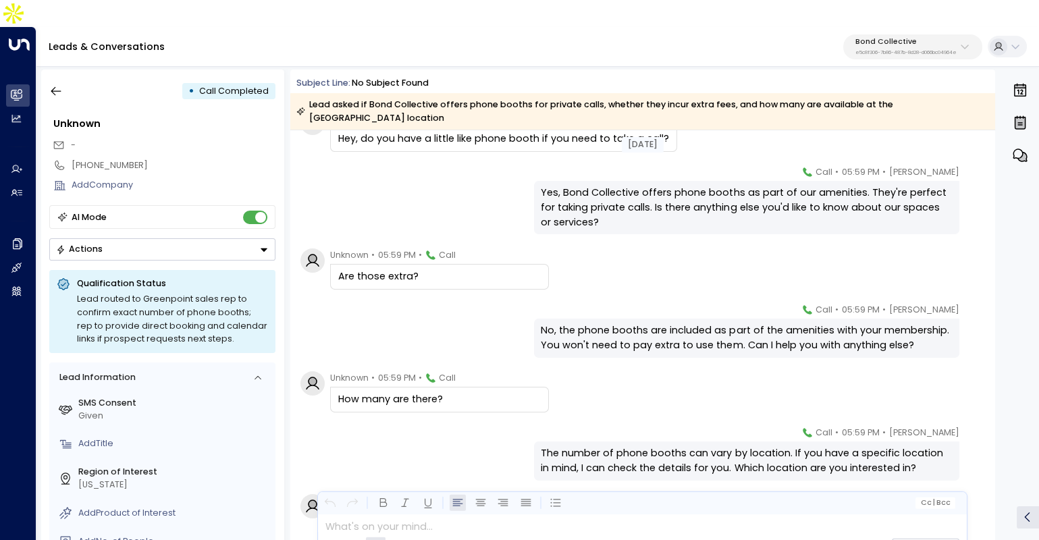
scroll to position [159, 0]
click at [63, 79] on button "button" at bounding box center [56, 91] width 24 height 24
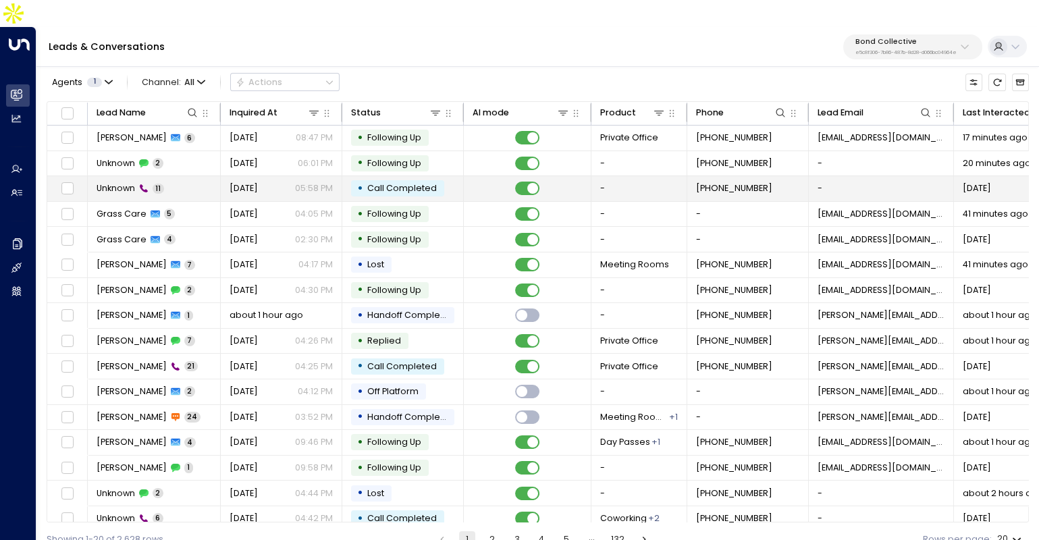
click at [141, 185] on icon at bounding box center [144, 189] width 8 height 8
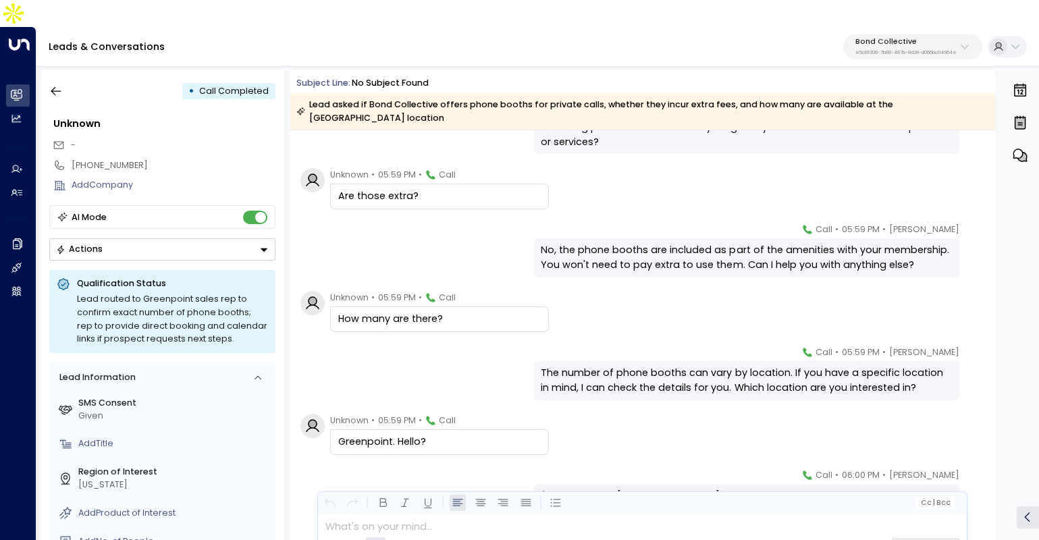
scroll to position [142, 0]
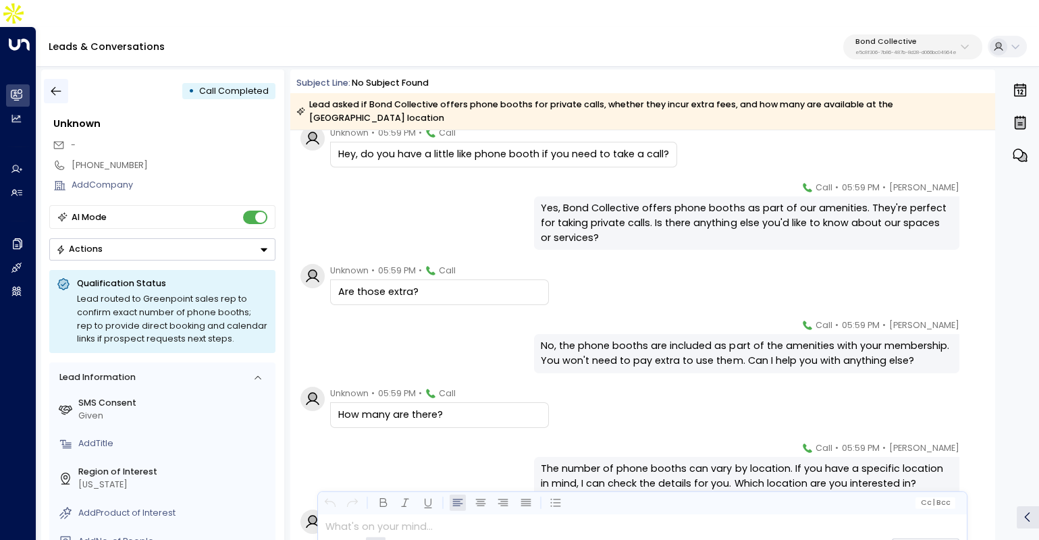
click at [59, 84] on icon "button" at bounding box center [55, 90] width 13 height 13
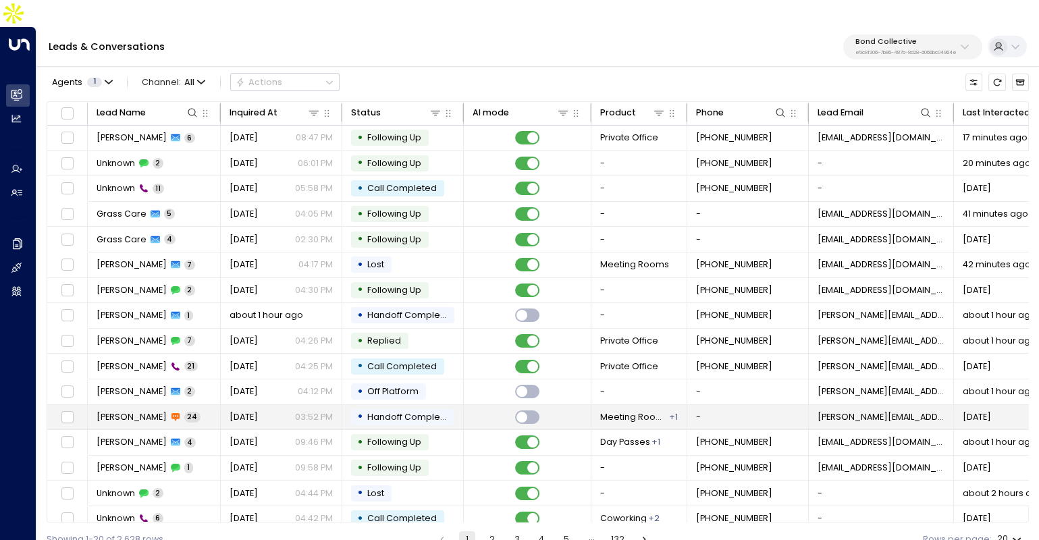
click at [126, 411] on span "Rebecca Klempke" at bounding box center [132, 417] width 70 height 12
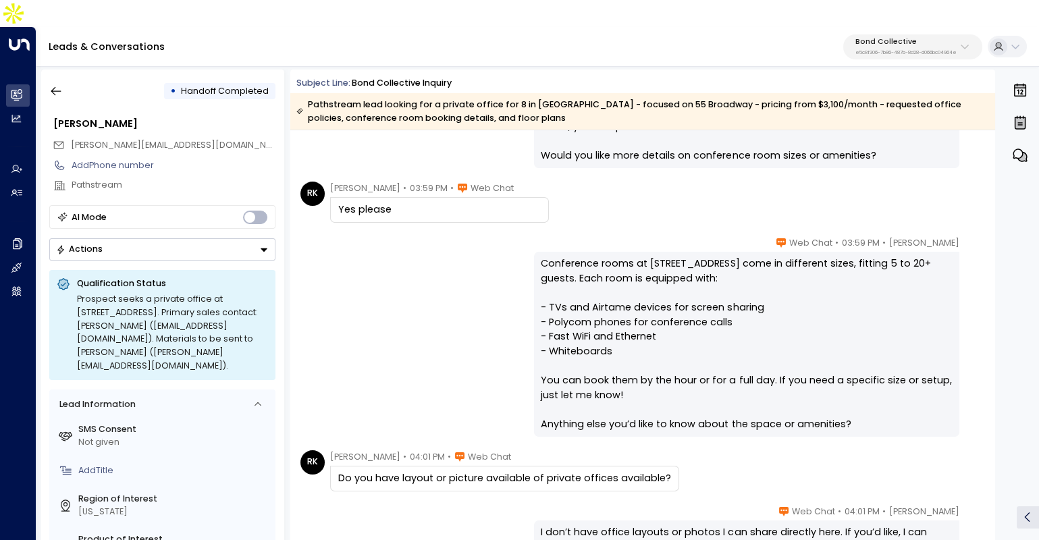
scroll to position [1683, 0]
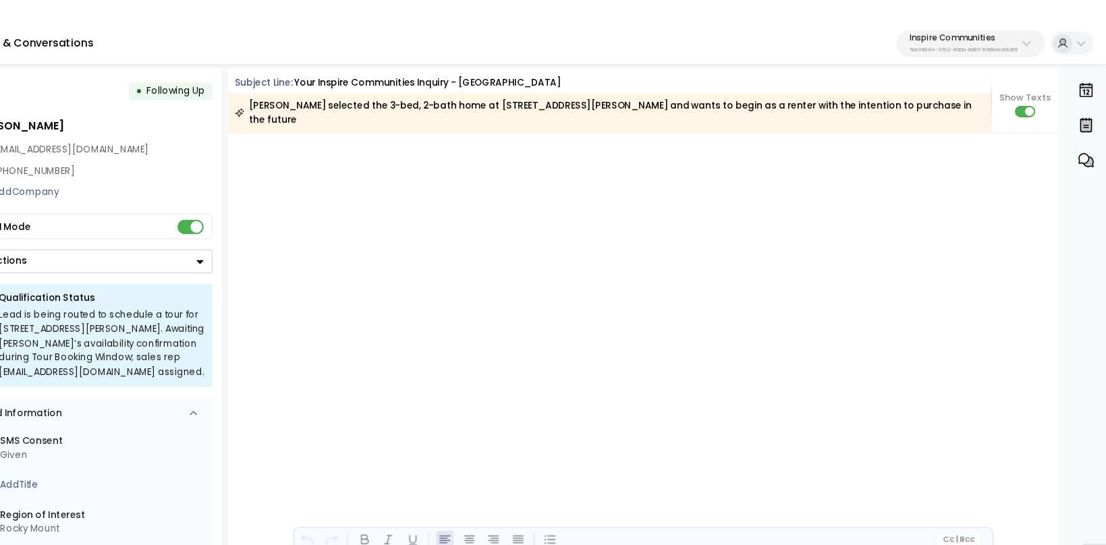
scroll to position [2161, 0]
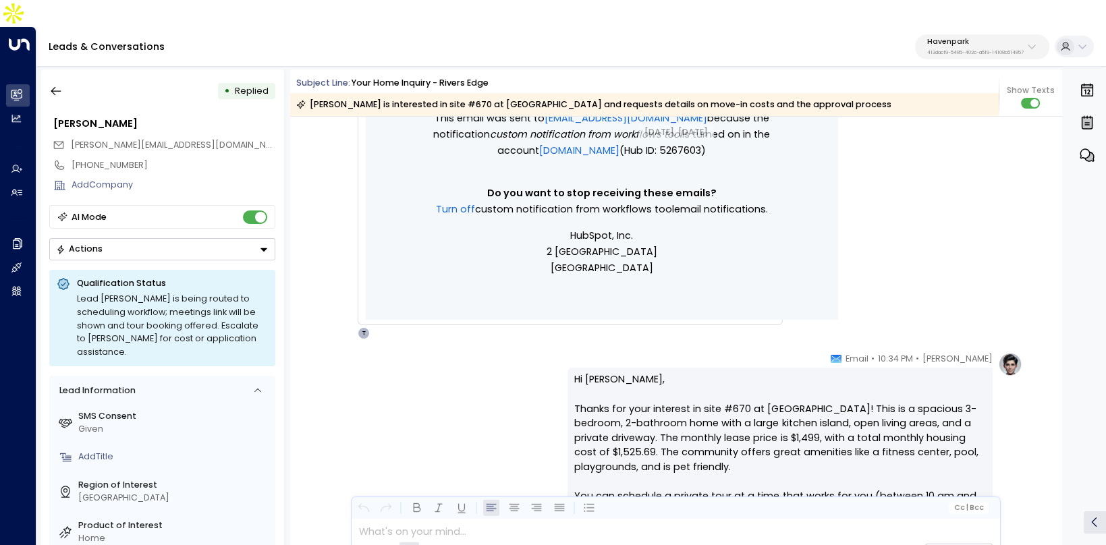
scroll to position [220, 0]
